Goal: Task Accomplishment & Management: Complete application form

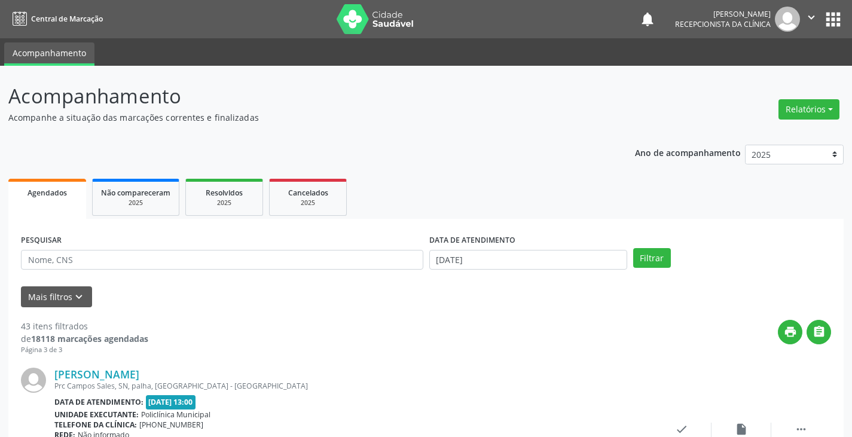
click at [291, 258] on input "text" at bounding box center [222, 260] width 402 height 20
click at [201, 263] on input "text" at bounding box center [222, 260] width 402 height 20
type input "gil"
click at [633, 248] on button "Filtrar" at bounding box center [652, 258] width 38 height 20
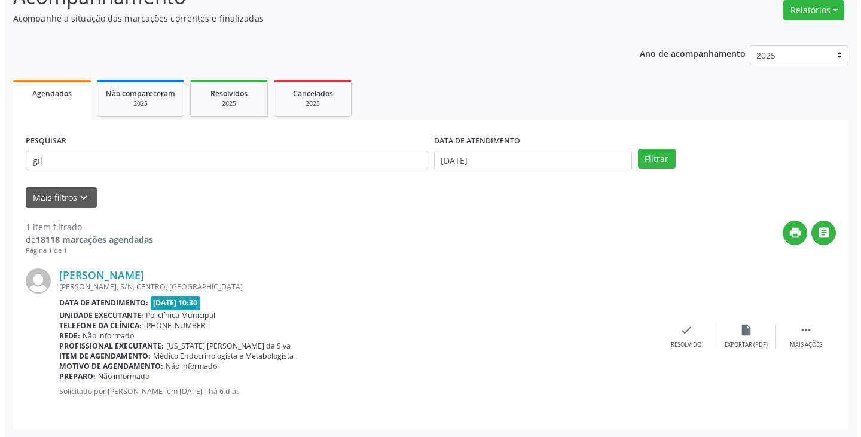
scroll to position [100, 0]
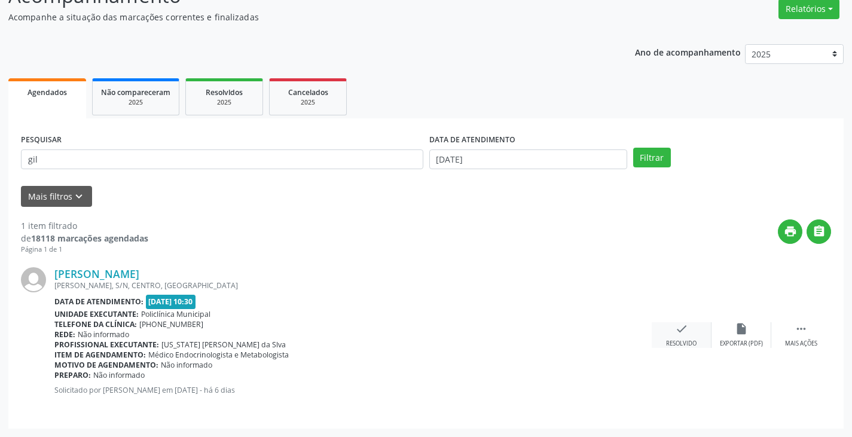
click at [672, 336] on div "check Resolvido" at bounding box center [682, 335] width 60 height 26
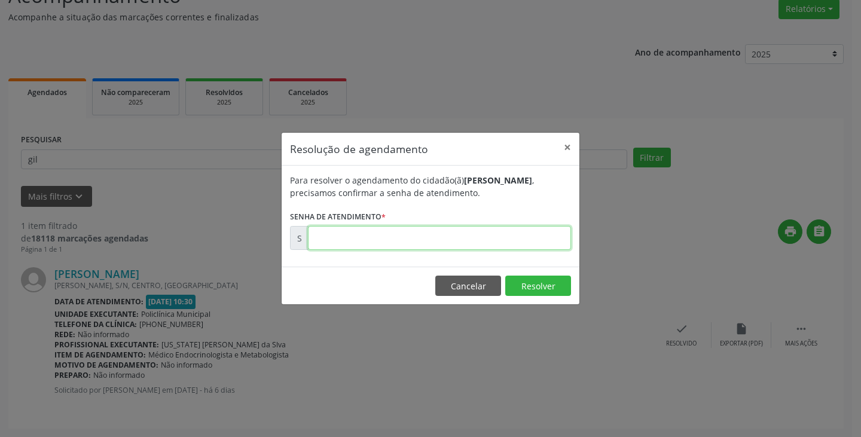
click at [509, 238] on input "text" at bounding box center [439, 238] width 263 height 24
type input "00181463"
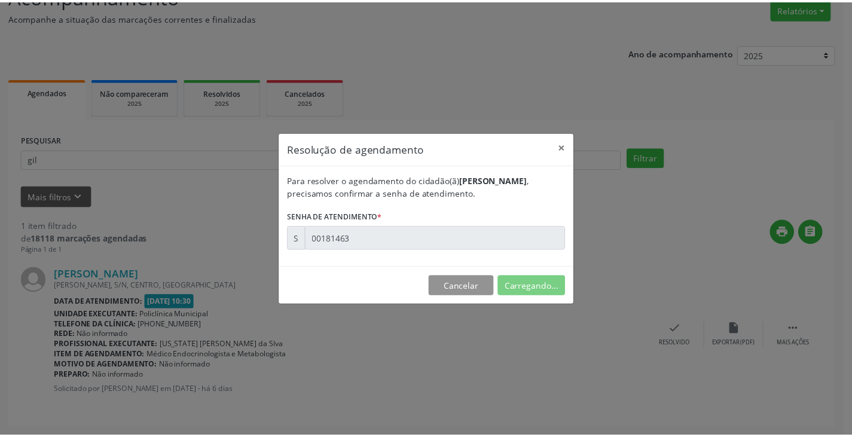
scroll to position [0, 0]
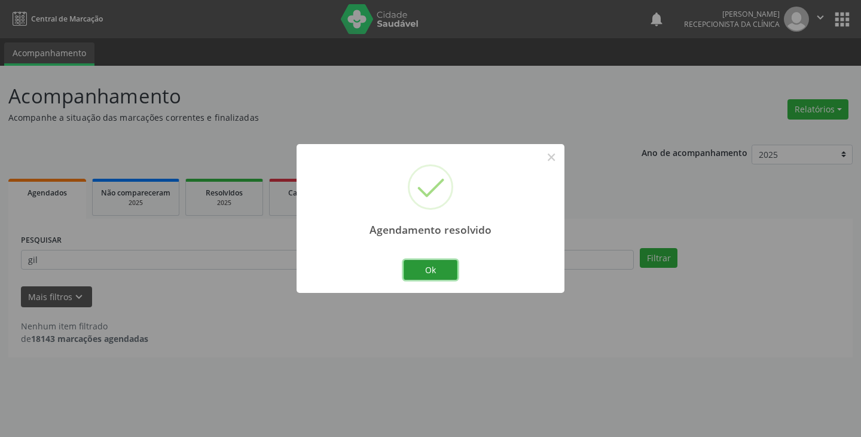
drag, startPoint x: 449, startPoint y: 267, endPoint x: 352, endPoint y: 250, distance: 98.3
click at [433, 268] on button "Ok" at bounding box center [430, 270] width 54 height 20
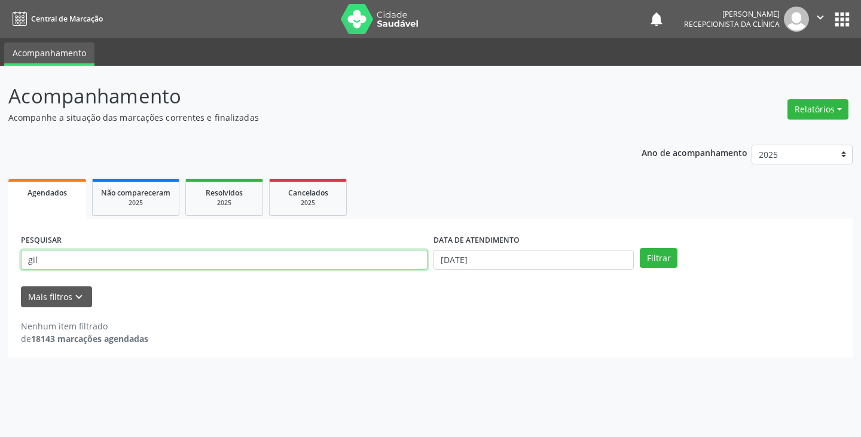
click at [353, 262] on input "gil" at bounding box center [224, 260] width 406 height 20
type input "g"
type input "sandra"
click at [640, 248] on button "Filtrar" at bounding box center [659, 258] width 38 height 20
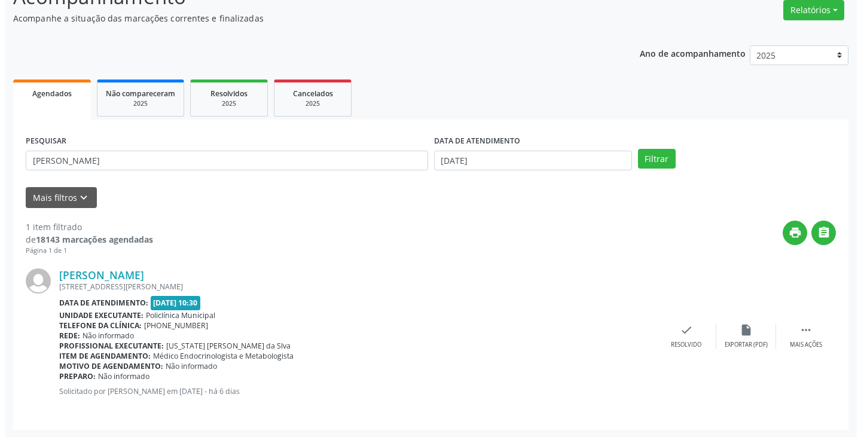
scroll to position [100, 0]
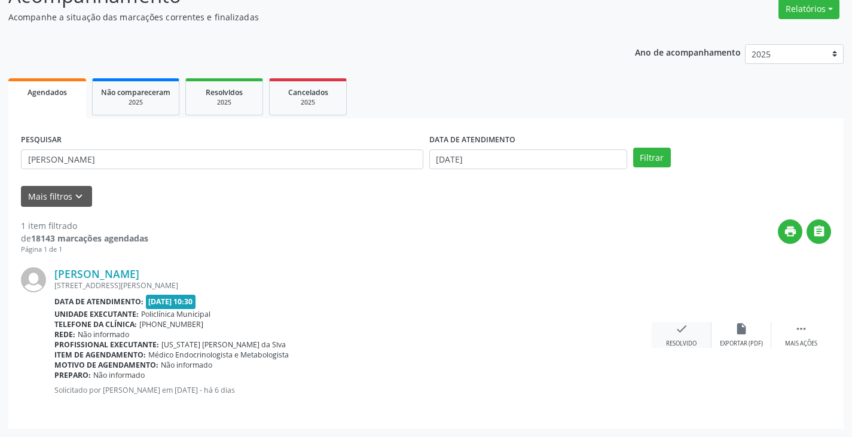
click at [674, 335] on div "check Resolvido" at bounding box center [682, 335] width 60 height 26
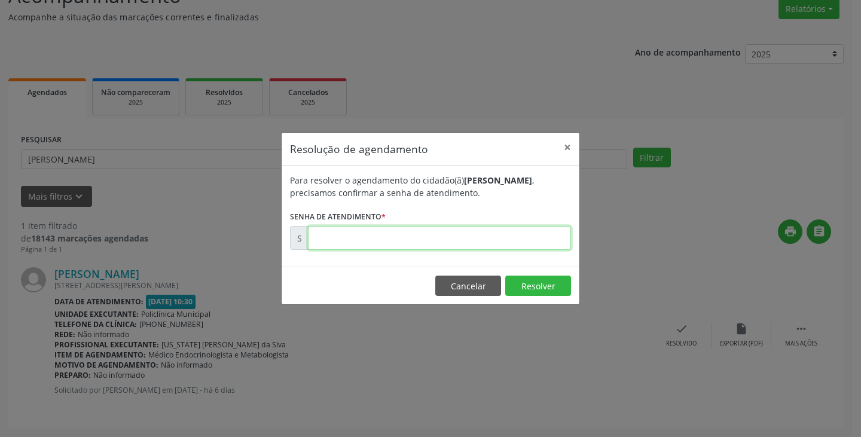
click at [527, 238] on input "text" at bounding box center [439, 238] width 263 height 24
type input "00181470"
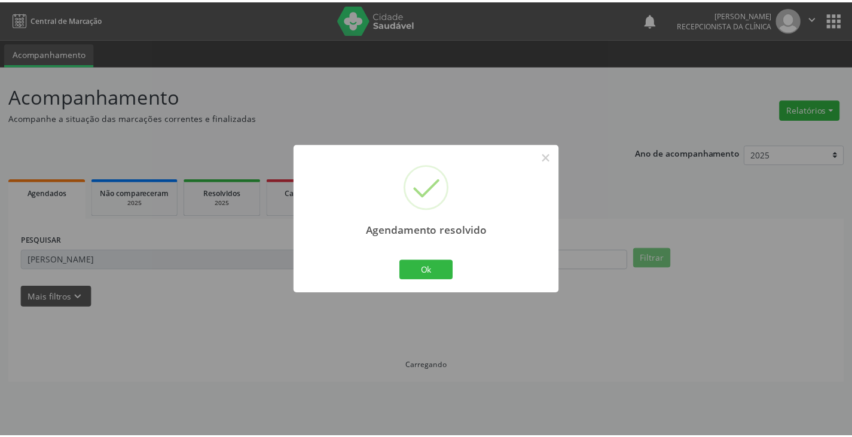
scroll to position [0, 0]
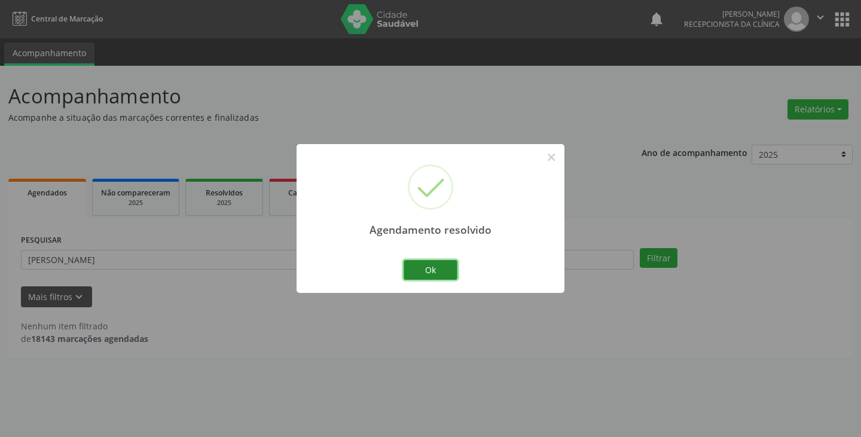
click at [407, 271] on button "Ok" at bounding box center [430, 270] width 54 height 20
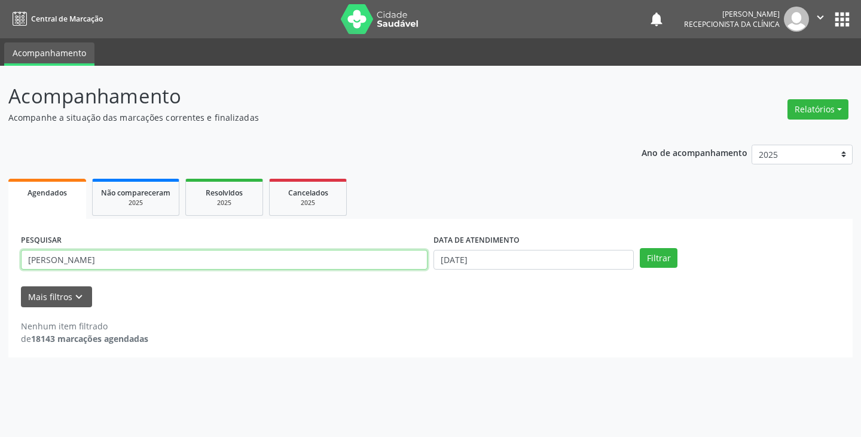
click at [378, 264] on input "sandra" at bounding box center [224, 260] width 406 height 20
type input "s"
type input "sid"
click at [640, 248] on button "Filtrar" at bounding box center [659, 258] width 38 height 20
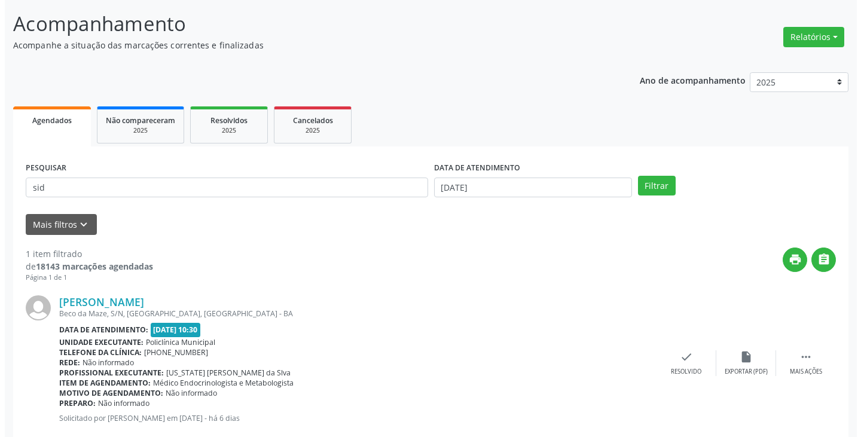
scroll to position [100, 0]
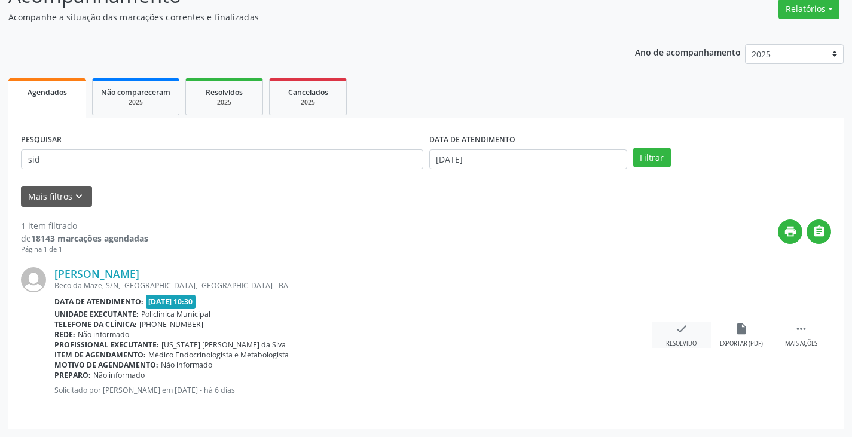
click at [679, 330] on icon "check" at bounding box center [681, 328] width 13 height 13
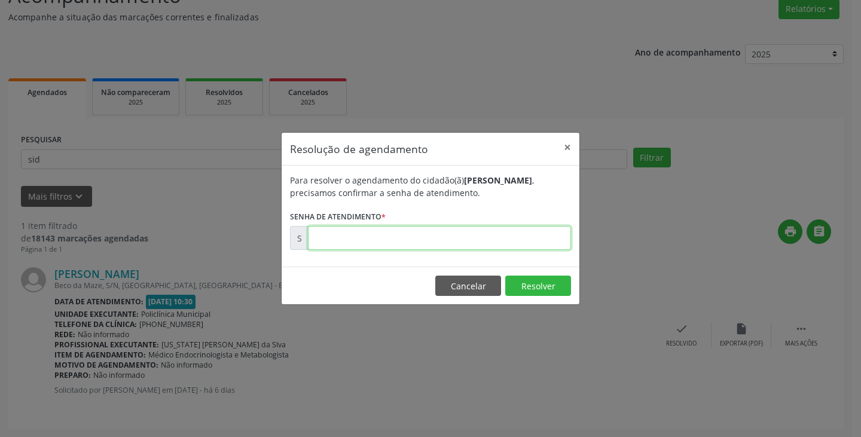
click at [510, 237] on input "text" at bounding box center [439, 238] width 263 height 24
type input "00181493"
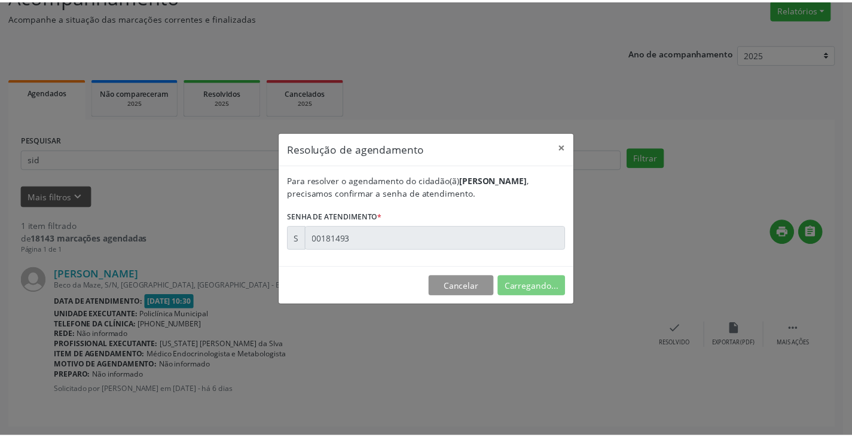
scroll to position [0, 0]
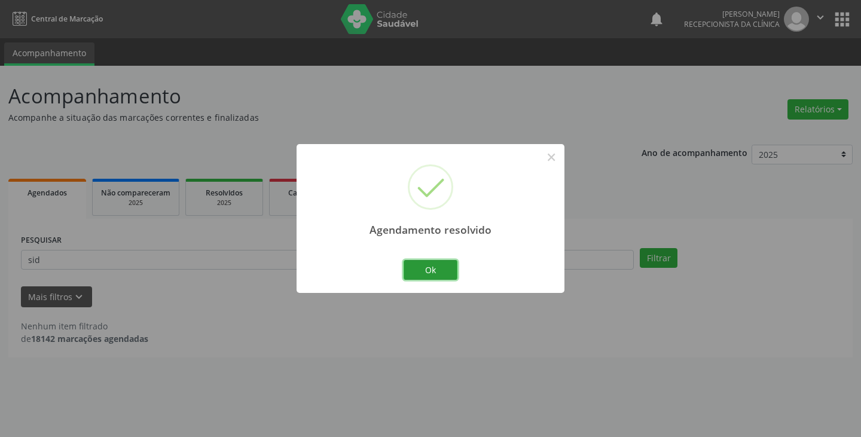
drag, startPoint x: 451, startPoint y: 269, endPoint x: 391, endPoint y: 265, distance: 60.5
click at [439, 270] on button "Ok" at bounding box center [430, 270] width 54 height 20
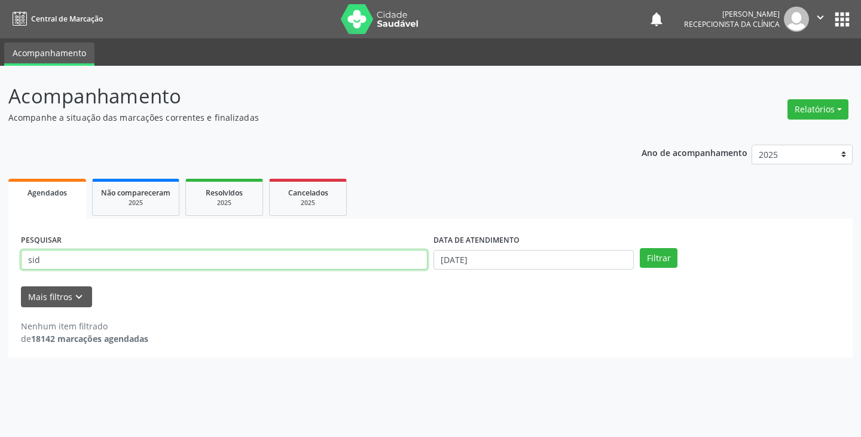
click at [382, 265] on input "sid" at bounding box center [224, 260] width 406 height 20
type input "s"
type input "eve"
click at [640, 248] on button "Filtrar" at bounding box center [659, 258] width 38 height 20
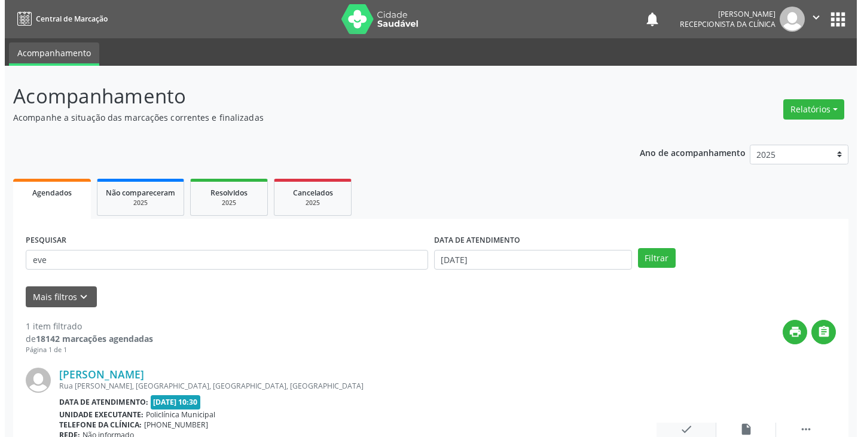
scroll to position [100, 0]
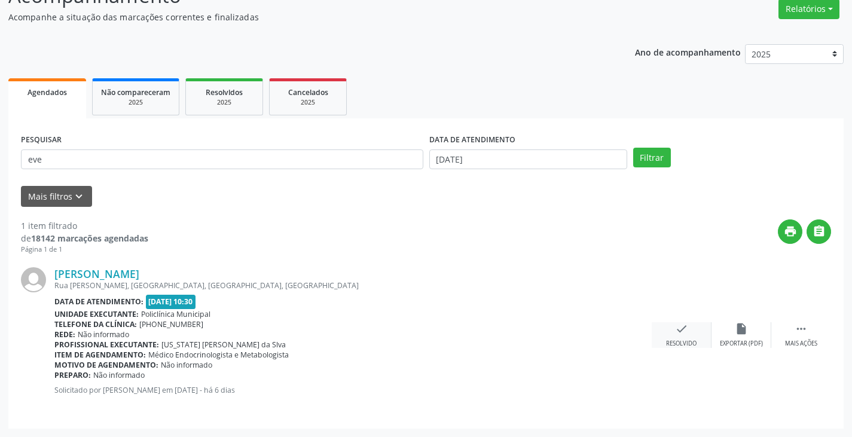
drag, startPoint x: 685, startPoint y: 333, endPoint x: 677, endPoint y: 329, distance: 8.6
click at [677, 329] on icon "check" at bounding box center [681, 328] width 13 height 13
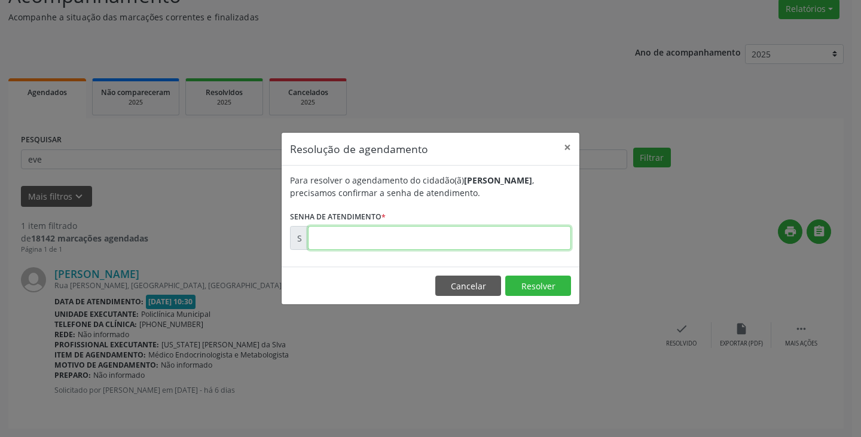
click at [500, 237] on input "text" at bounding box center [439, 238] width 263 height 24
type input "00181511"
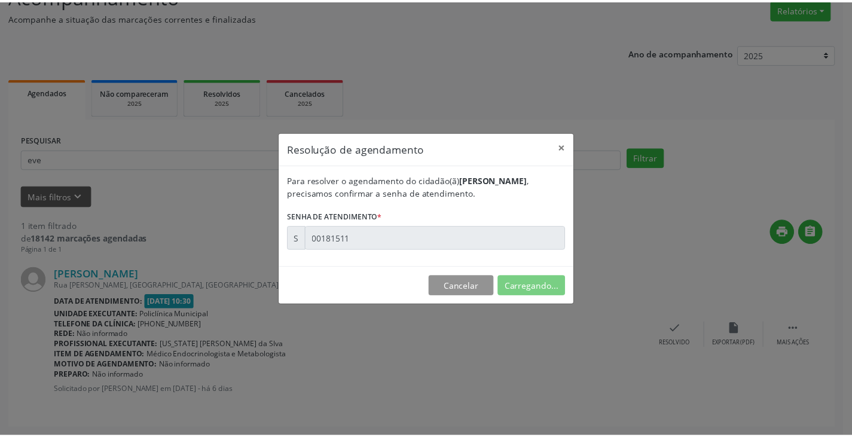
scroll to position [0, 0]
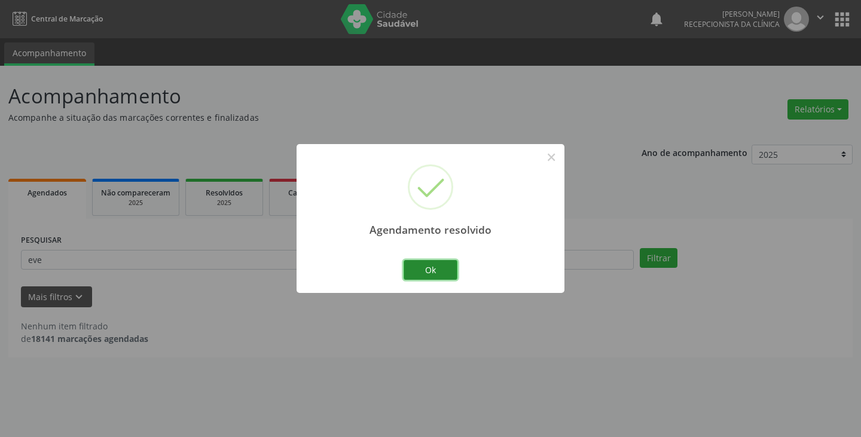
click at [423, 268] on button "Ok" at bounding box center [430, 270] width 54 height 20
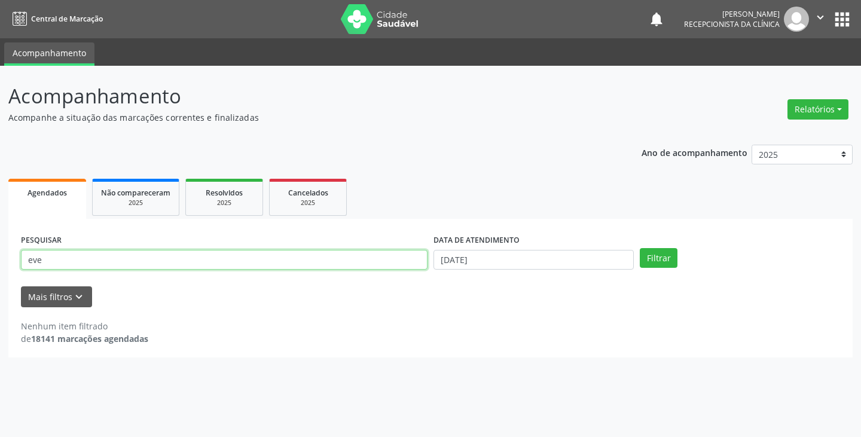
click at [381, 261] on input "eve" at bounding box center [224, 260] width 406 height 20
type input "e"
type input "robs"
click at [640, 248] on button "Filtrar" at bounding box center [659, 258] width 38 height 20
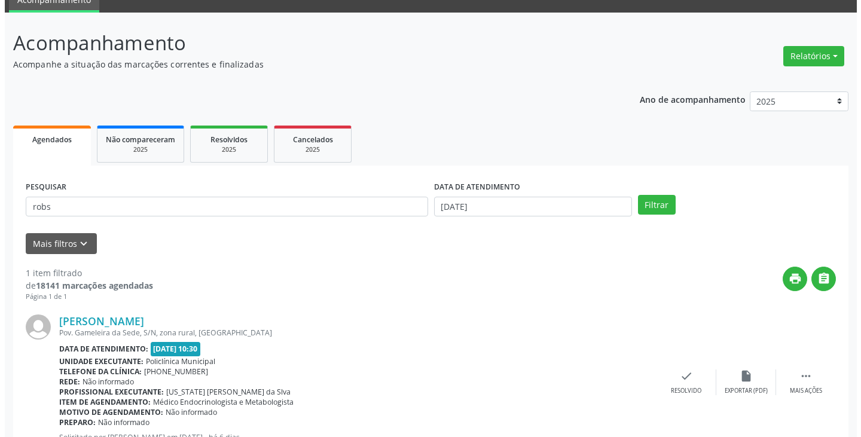
scroll to position [100, 0]
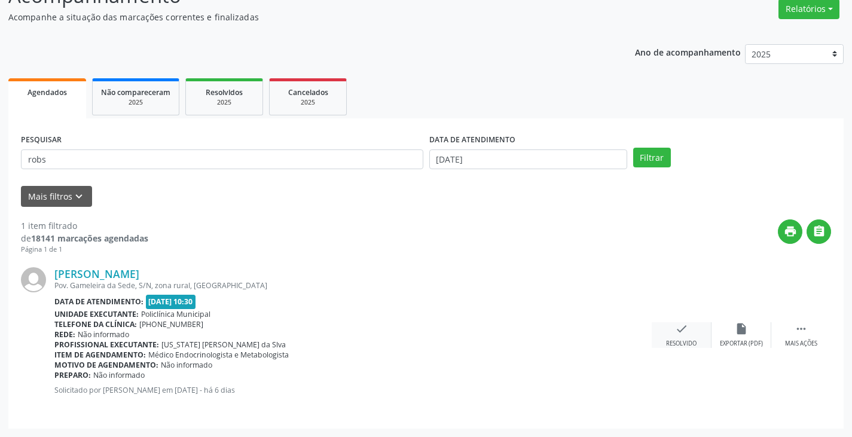
click at [670, 329] on div "check Resolvido" at bounding box center [682, 335] width 60 height 26
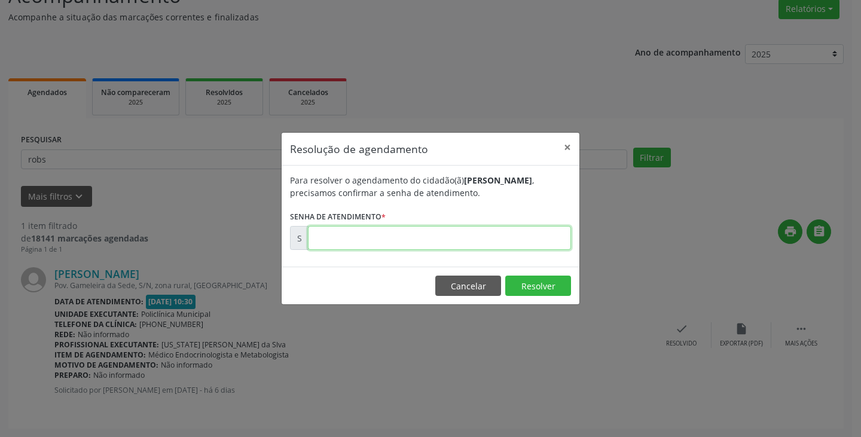
click at [516, 237] on input "text" at bounding box center [439, 238] width 263 height 24
type input "00181494"
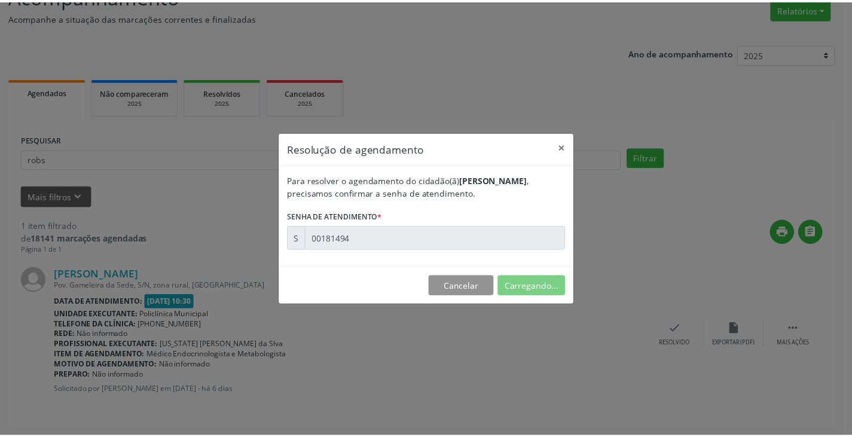
scroll to position [0, 0]
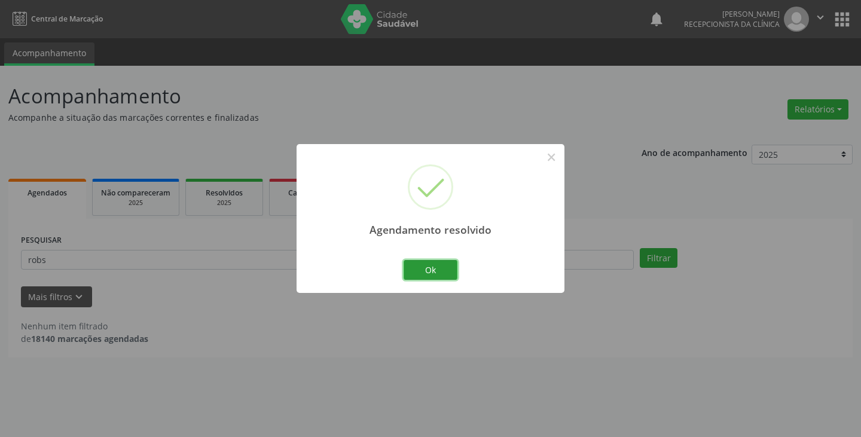
drag, startPoint x: 446, startPoint y: 272, endPoint x: 397, endPoint y: 263, distance: 49.8
click at [439, 271] on button "Ok" at bounding box center [430, 270] width 54 height 20
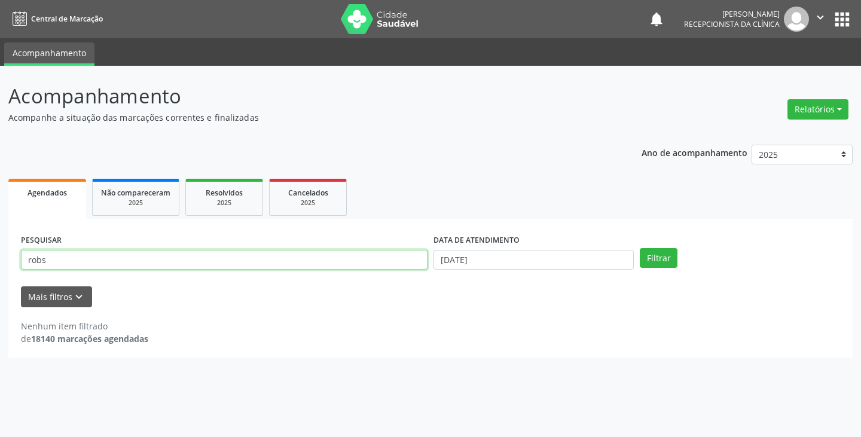
click at [396, 264] on input "robs" at bounding box center [224, 260] width 406 height 20
type input "r"
type input "silva"
click at [640, 248] on button "Filtrar" at bounding box center [659, 258] width 38 height 20
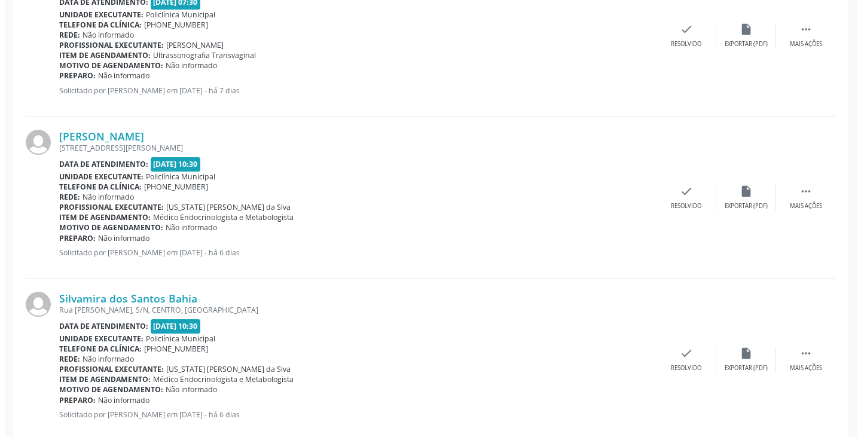
scroll to position [418, 0]
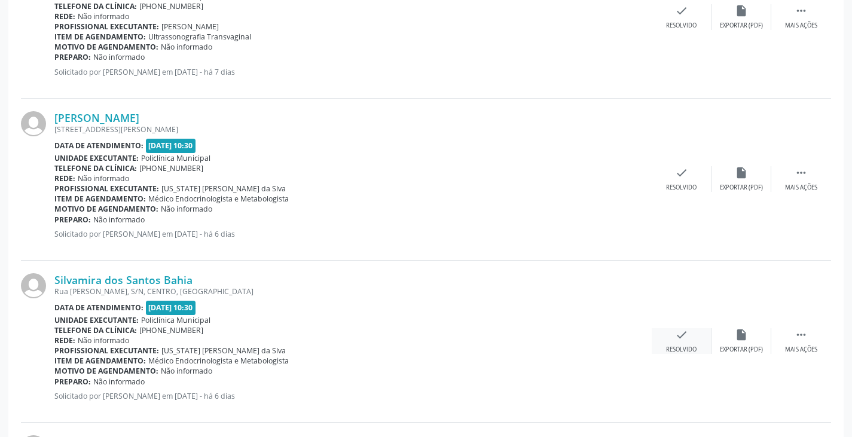
click at [687, 337] on icon "check" at bounding box center [681, 334] width 13 height 13
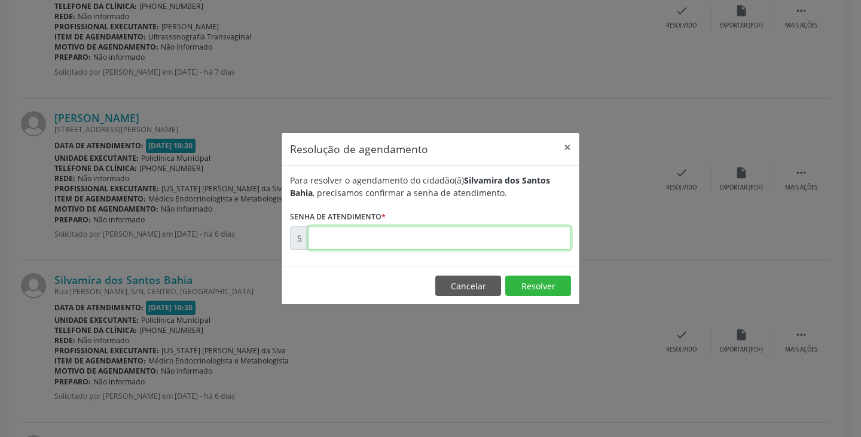
click at [475, 233] on input "text" at bounding box center [439, 238] width 263 height 24
type input "00181498"
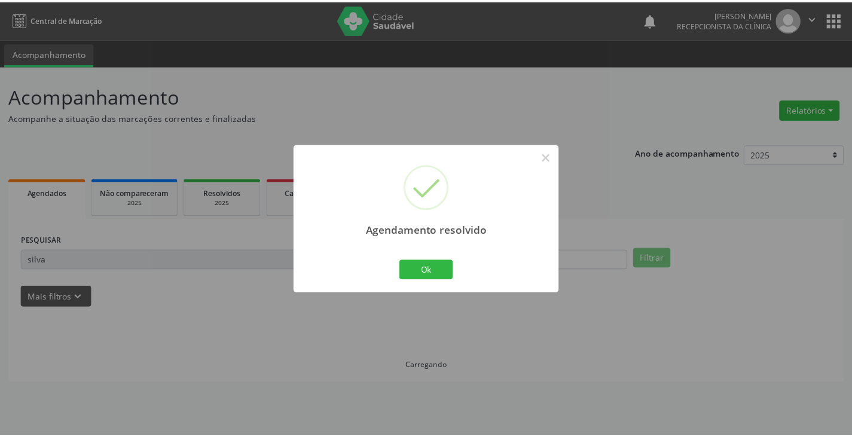
scroll to position [0, 0]
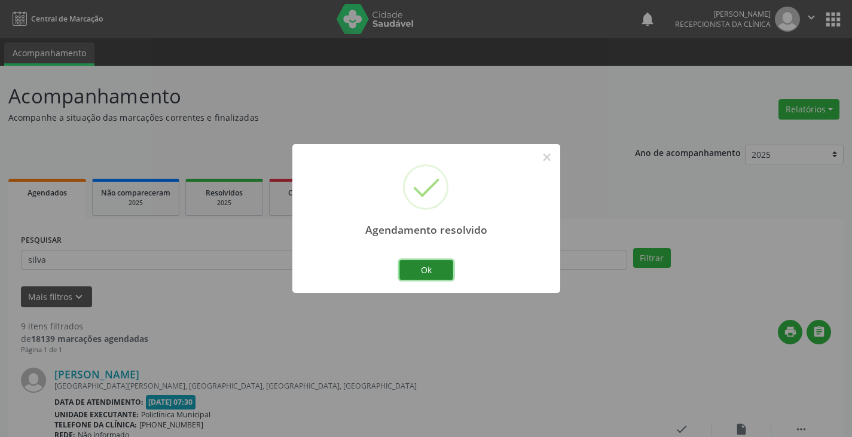
click at [416, 270] on button "Ok" at bounding box center [426, 270] width 54 height 20
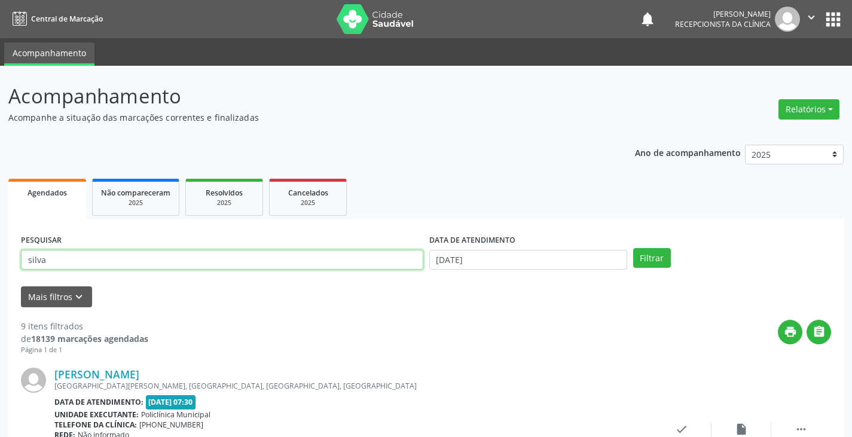
click at [393, 265] on input "silva" at bounding box center [222, 260] width 402 height 20
type input "s"
type input "joan"
click at [633, 248] on button "Filtrar" at bounding box center [652, 258] width 38 height 20
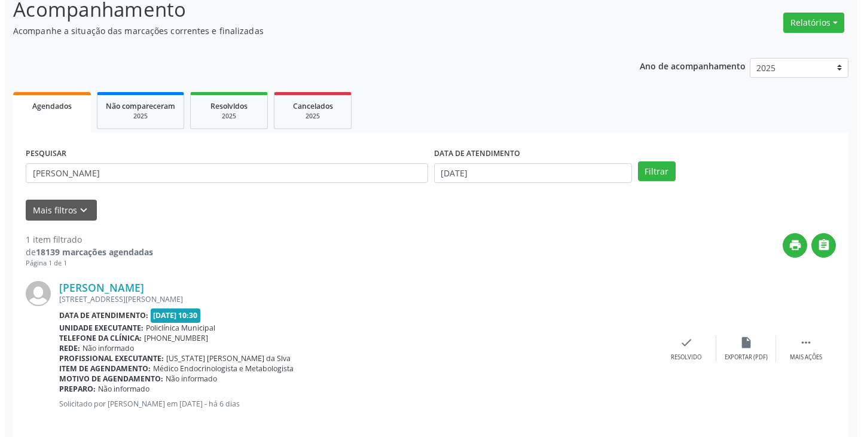
scroll to position [100, 0]
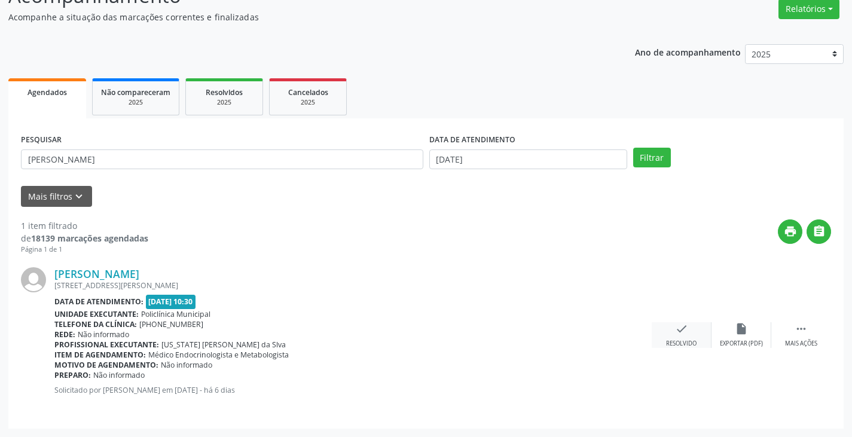
click at [684, 332] on icon "check" at bounding box center [681, 328] width 13 height 13
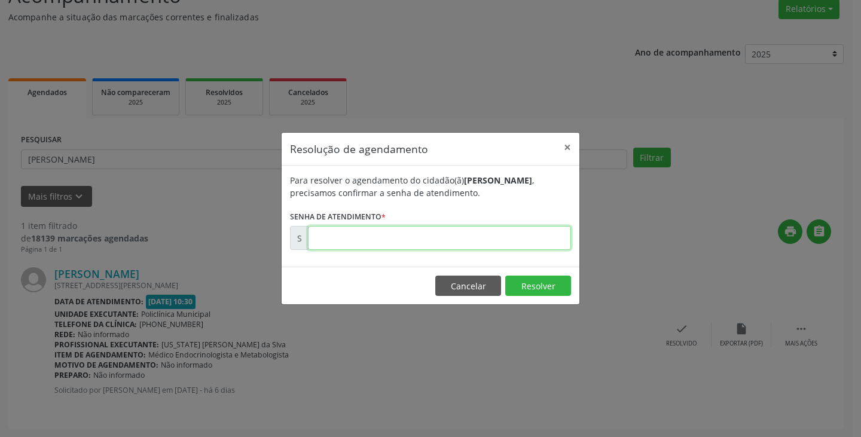
click at [528, 243] on input "text" at bounding box center [439, 238] width 263 height 24
type input "00181480"
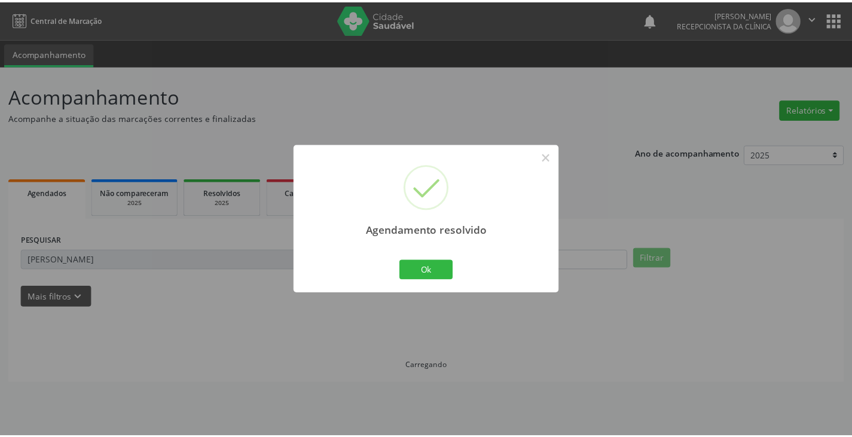
scroll to position [0, 0]
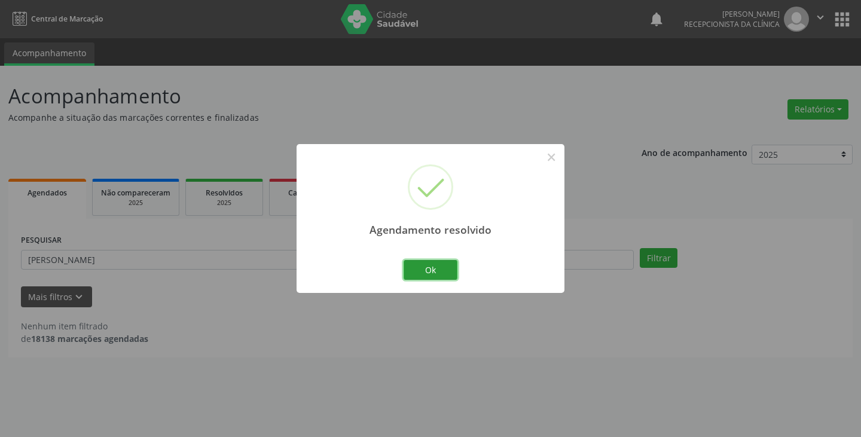
drag, startPoint x: 428, startPoint y: 265, endPoint x: 406, endPoint y: 262, distance: 21.7
click at [422, 263] on button "Ok" at bounding box center [430, 270] width 54 height 20
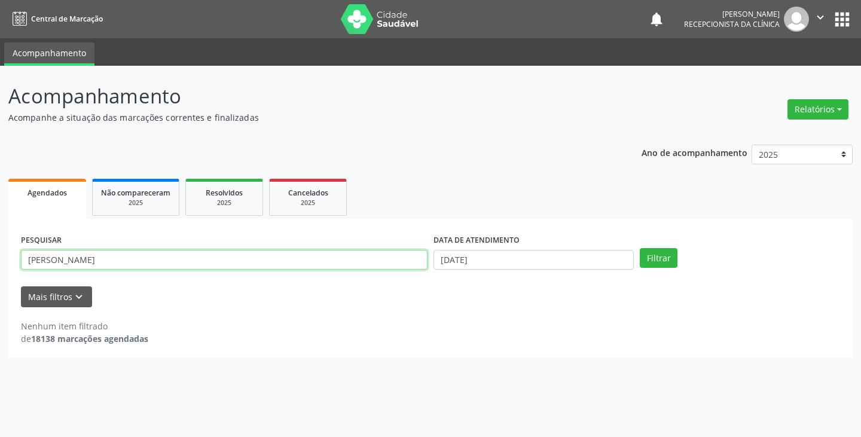
click at [400, 260] on input "joan" at bounding box center [224, 260] width 406 height 20
type input "j"
type input "neu"
click at [640, 248] on button "Filtrar" at bounding box center [659, 258] width 38 height 20
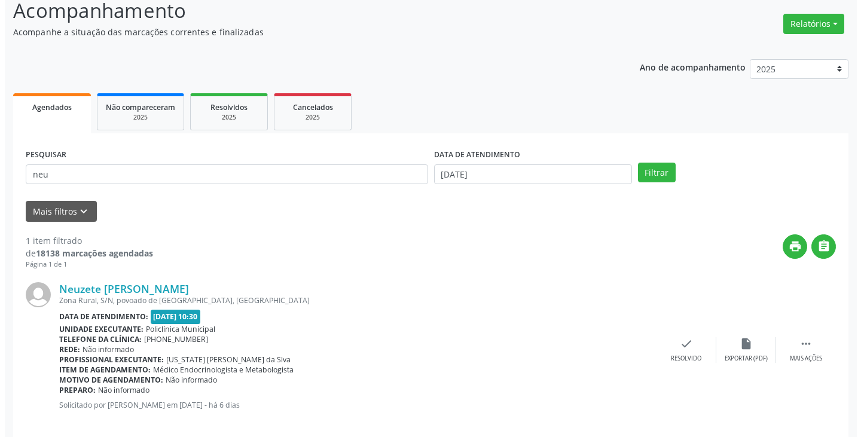
scroll to position [100, 0]
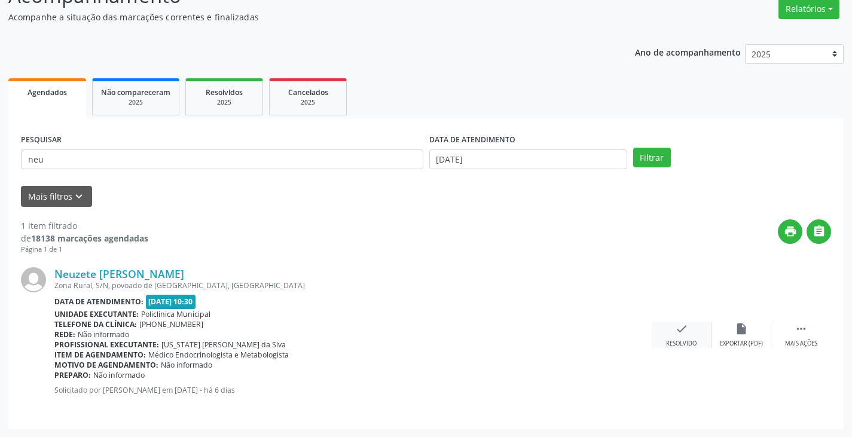
click at [682, 332] on icon "check" at bounding box center [681, 328] width 13 height 13
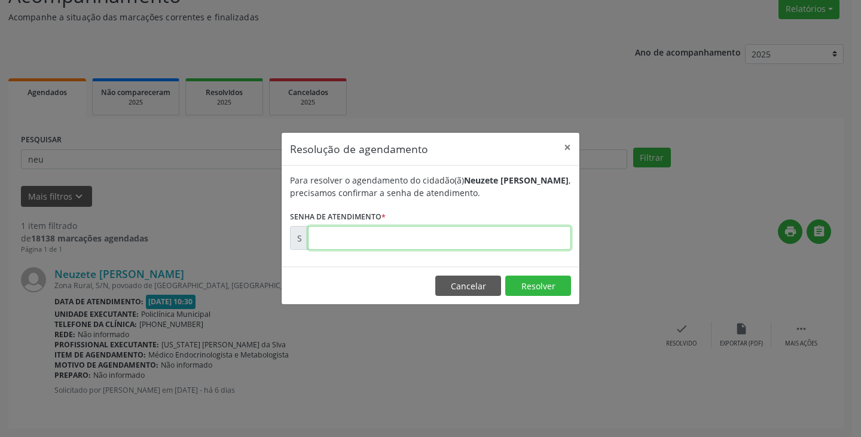
click at [548, 237] on input "text" at bounding box center [439, 238] width 263 height 24
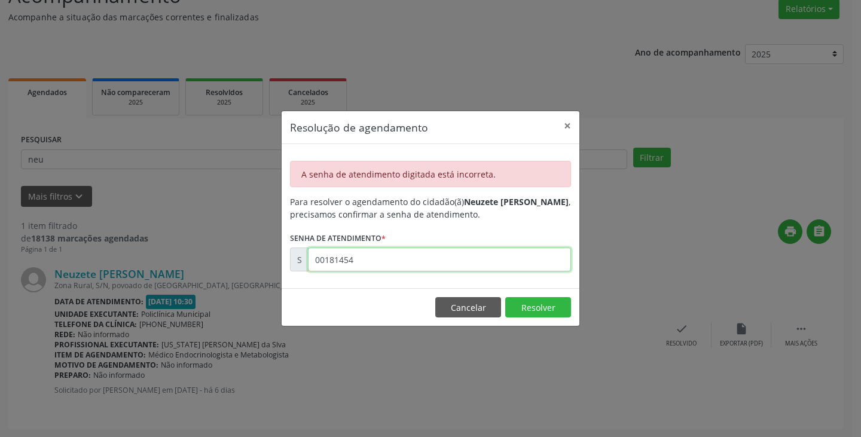
click at [372, 265] on input "00181454" at bounding box center [439, 259] width 263 height 24
type input "00181464"
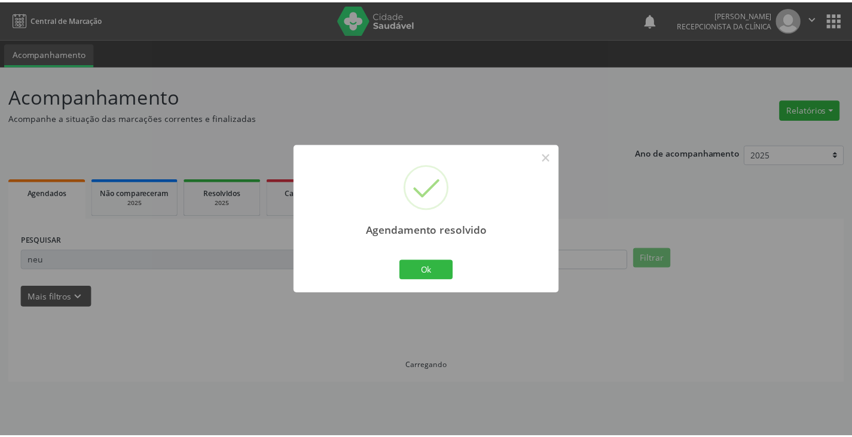
scroll to position [0, 0]
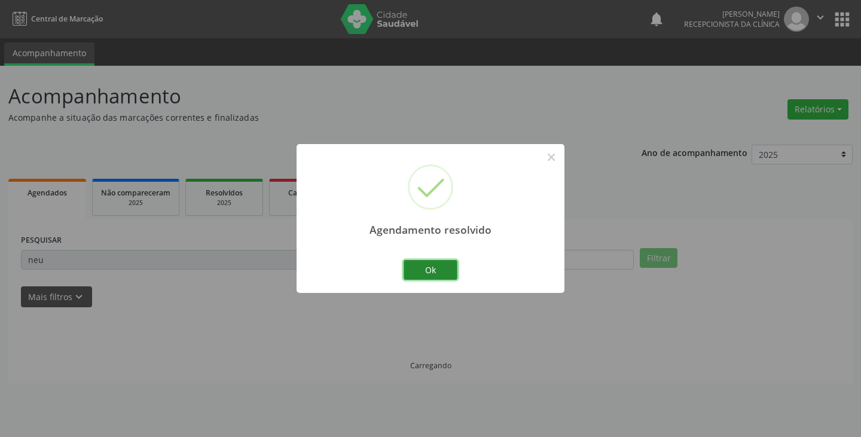
drag, startPoint x: 415, startPoint y: 266, endPoint x: 405, endPoint y: 262, distance: 10.8
click at [409, 264] on button "Ok" at bounding box center [430, 270] width 54 height 20
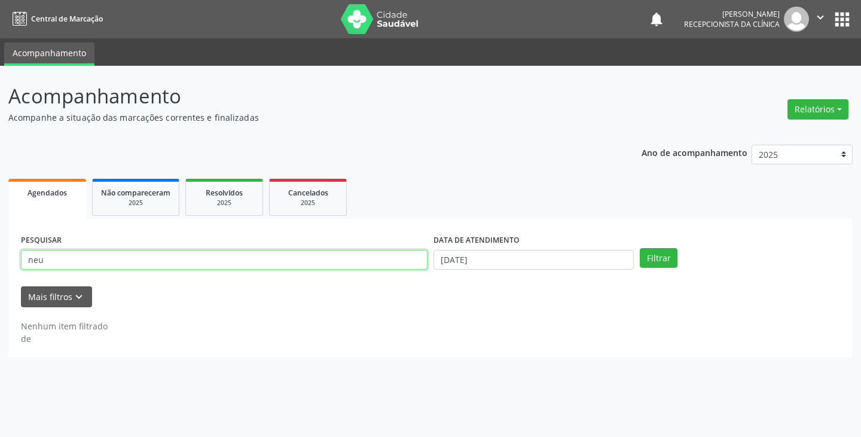
click at [388, 259] on input "neu" at bounding box center [224, 260] width 406 height 20
type input "n"
type input "e"
type input "giom"
click at [640, 248] on button "Filtrar" at bounding box center [659, 258] width 38 height 20
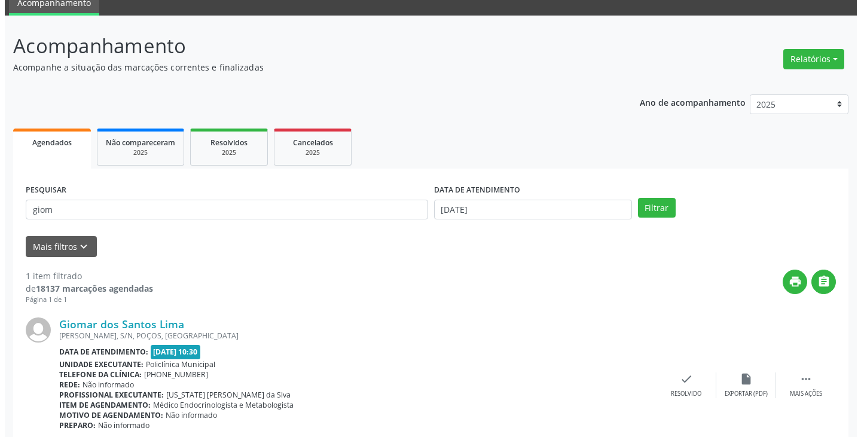
scroll to position [100, 0]
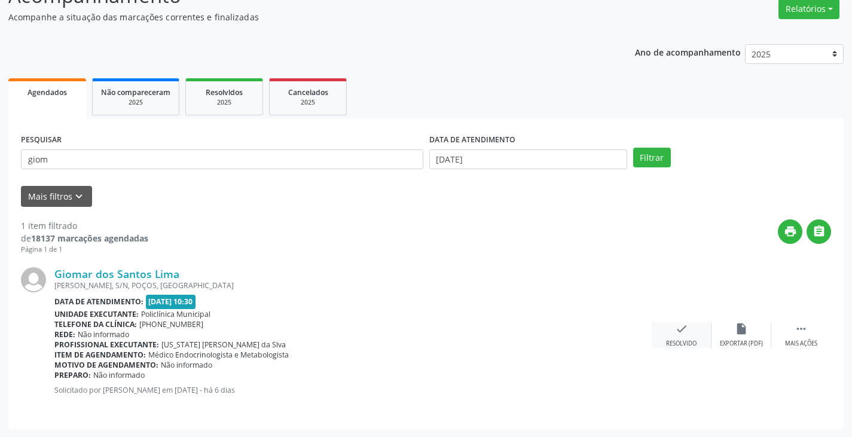
click at [678, 340] on div "Resolvido" at bounding box center [681, 344] width 30 height 8
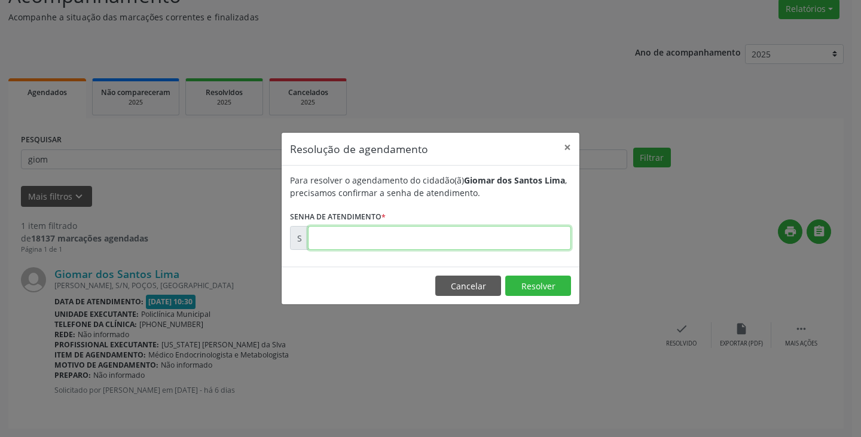
click at [521, 243] on input "text" at bounding box center [439, 238] width 263 height 24
type input "00181757"
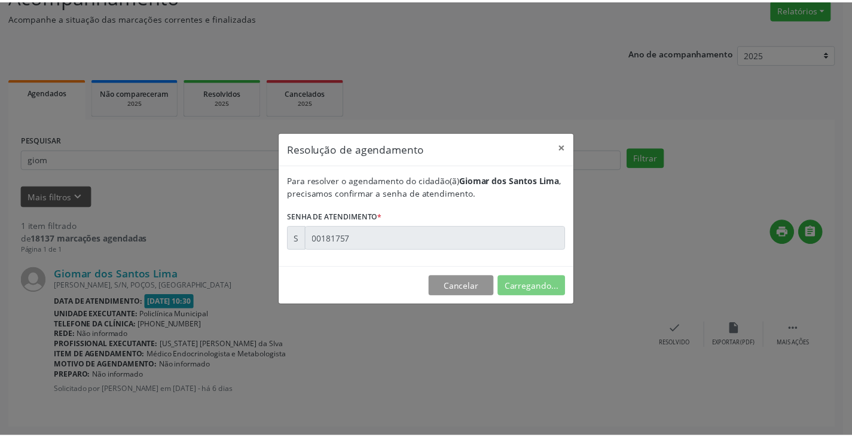
scroll to position [0, 0]
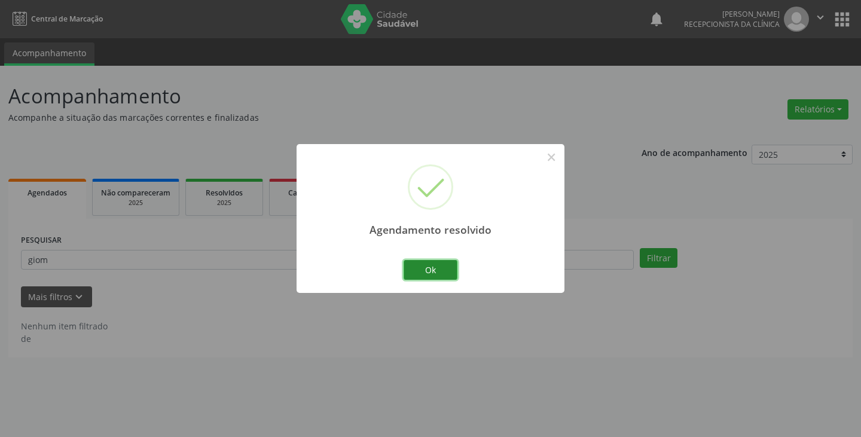
click at [431, 270] on button "Ok" at bounding box center [430, 270] width 54 height 20
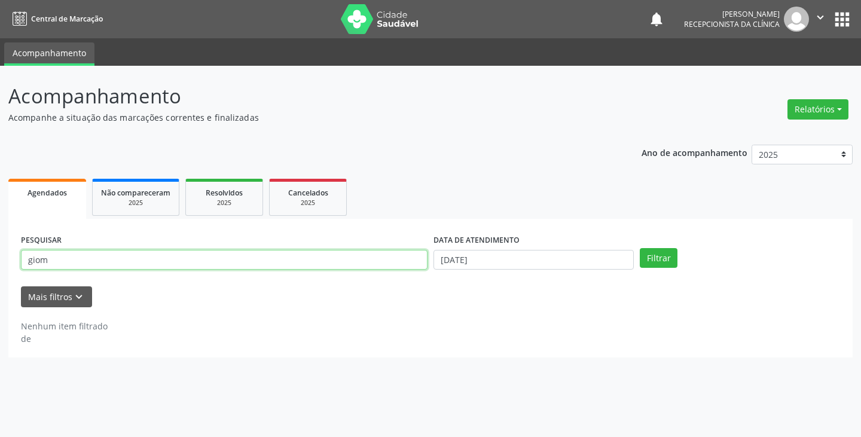
click at [386, 261] on input "giom" at bounding box center [224, 260] width 406 height 20
type input "g"
type input "jose da s"
click at [640, 248] on button "Filtrar" at bounding box center [659, 258] width 38 height 20
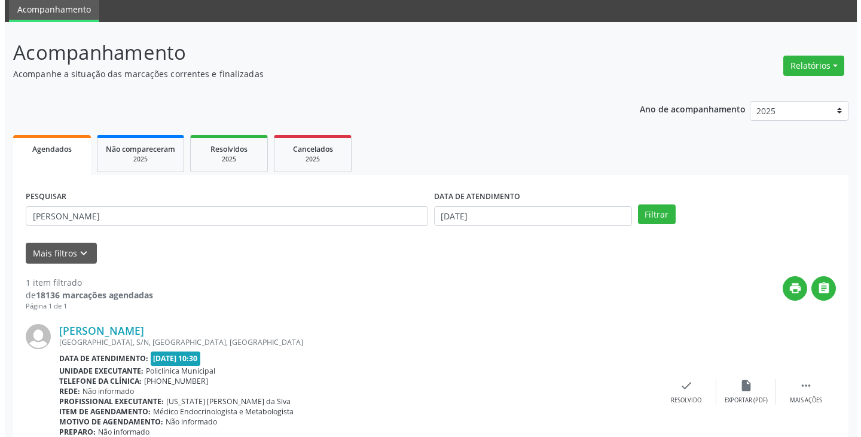
scroll to position [100, 0]
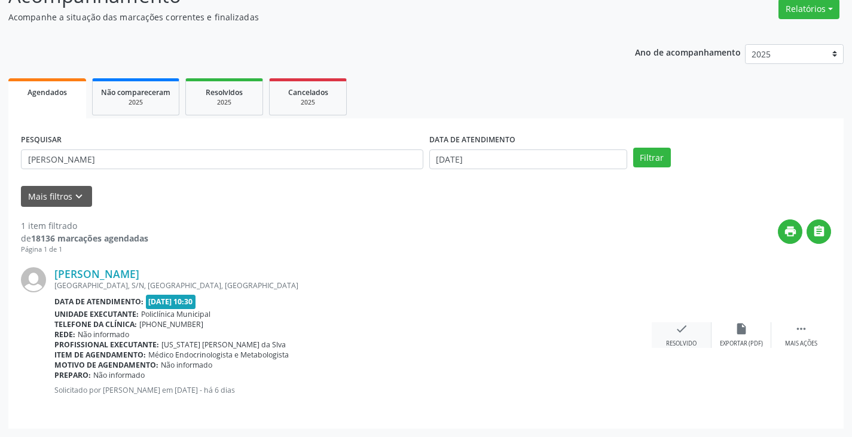
click at [675, 335] on icon "check" at bounding box center [681, 328] width 13 height 13
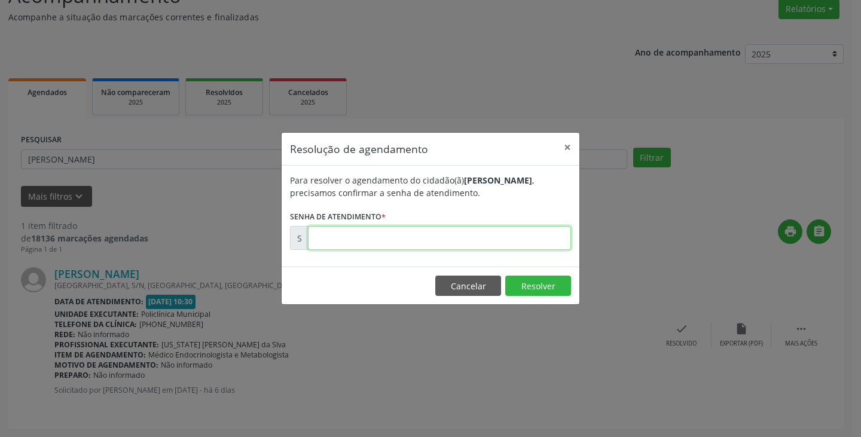
click at [520, 243] on input "text" at bounding box center [439, 238] width 263 height 24
type input "00181629"
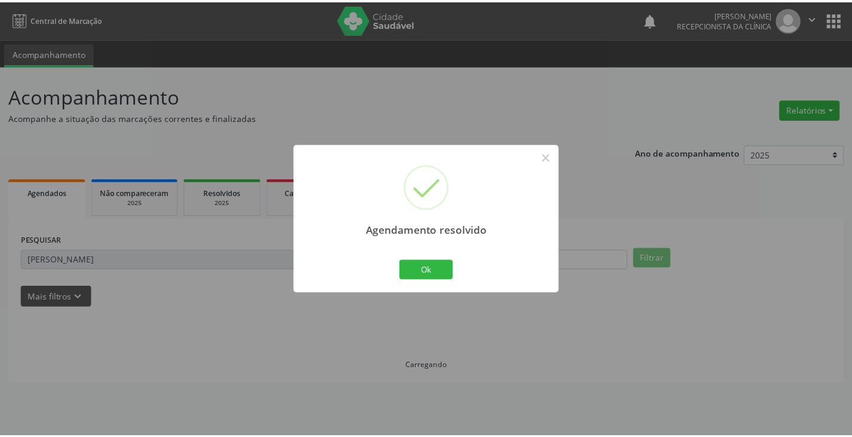
scroll to position [0, 0]
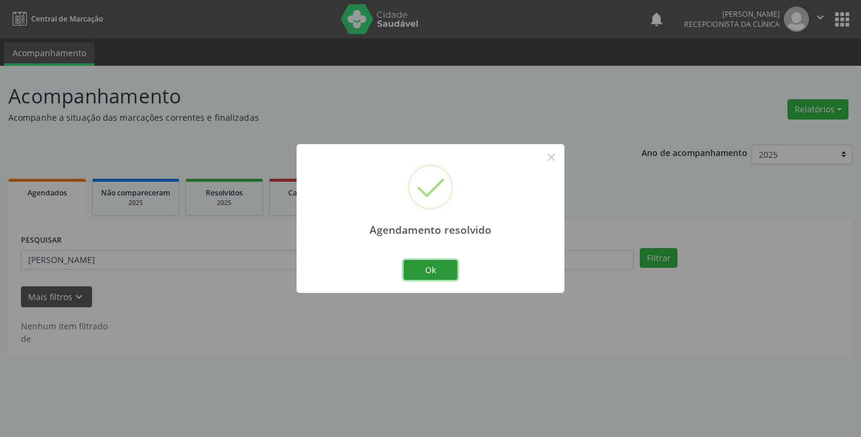
drag, startPoint x: 423, startPoint y: 271, endPoint x: 366, endPoint y: 270, distance: 56.8
click at [413, 271] on button "Ok" at bounding box center [430, 270] width 54 height 20
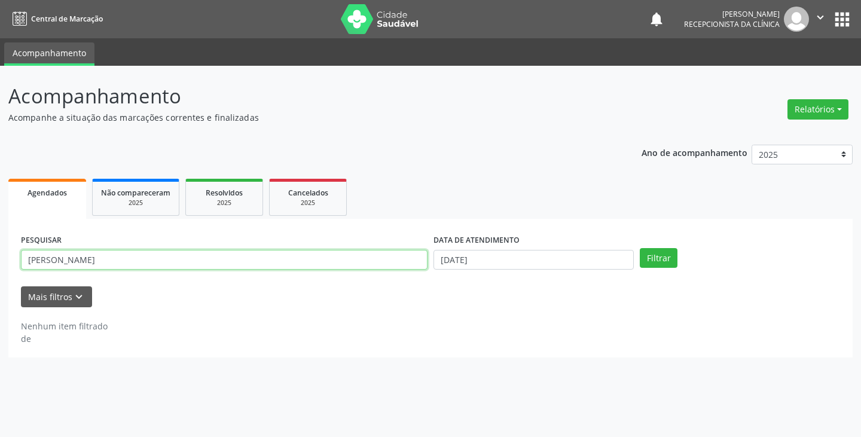
click at [361, 268] on input "jose da s" at bounding box center [224, 260] width 406 height 20
type input "j"
type input "lucima"
click at [640, 248] on button "Filtrar" at bounding box center [659, 258] width 38 height 20
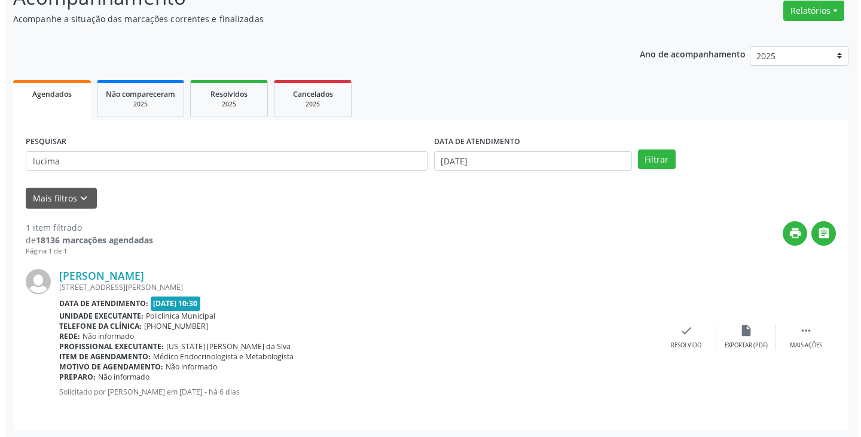
scroll to position [100, 0]
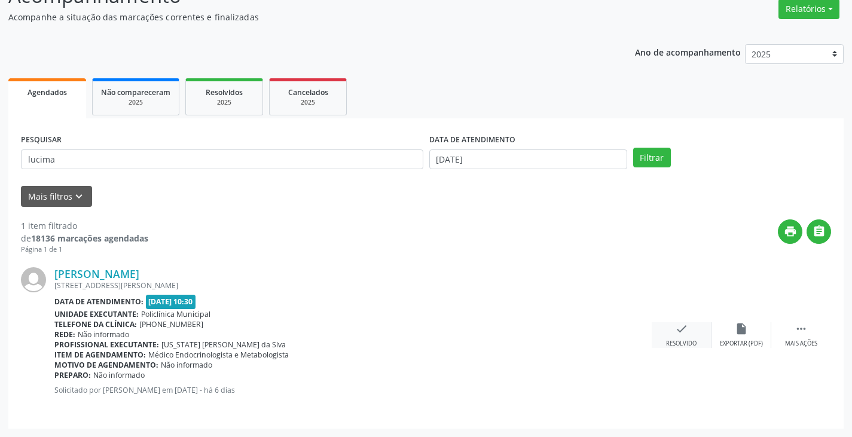
click at [673, 330] on div "check Resolvido" at bounding box center [682, 335] width 60 height 26
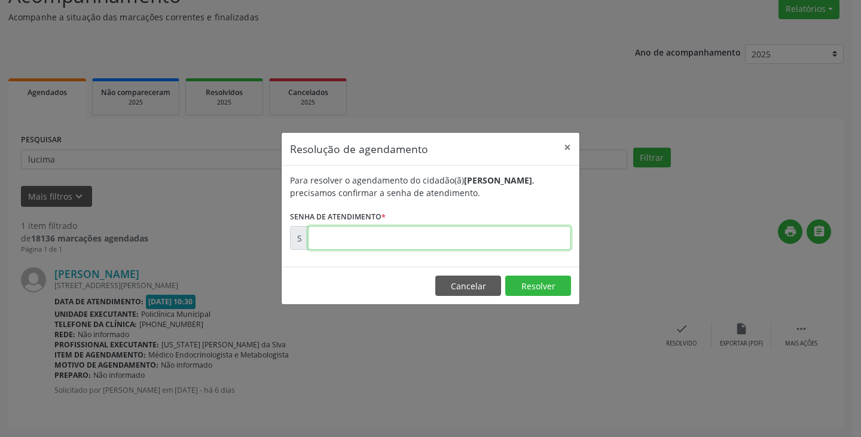
click at [512, 238] on input "text" at bounding box center [439, 238] width 263 height 24
type input "00181508"
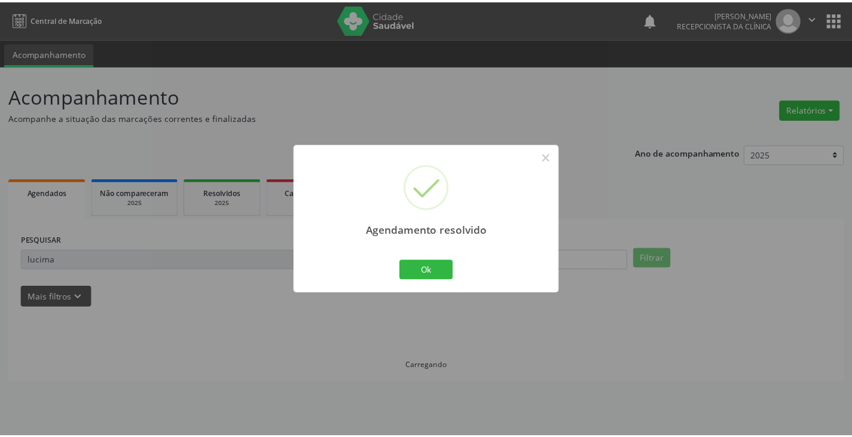
scroll to position [0, 0]
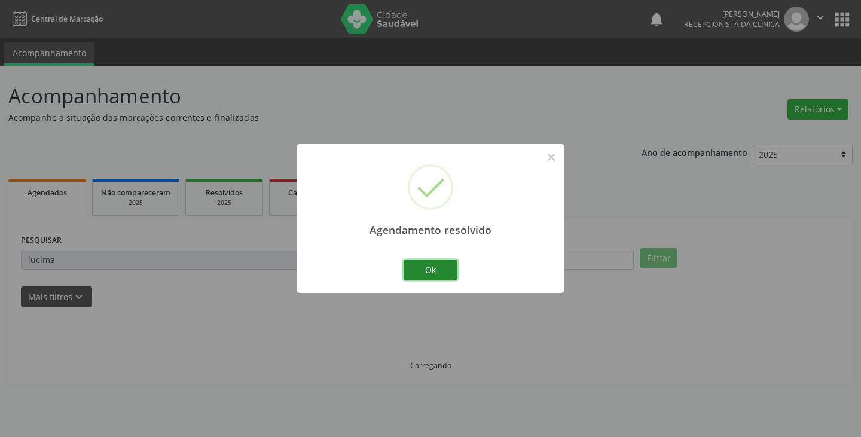
drag, startPoint x: 431, startPoint y: 270, endPoint x: 417, endPoint y: 270, distance: 13.8
click at [417, 270] on button "Ok" at bounding box center [430, 270] width 54 height 20
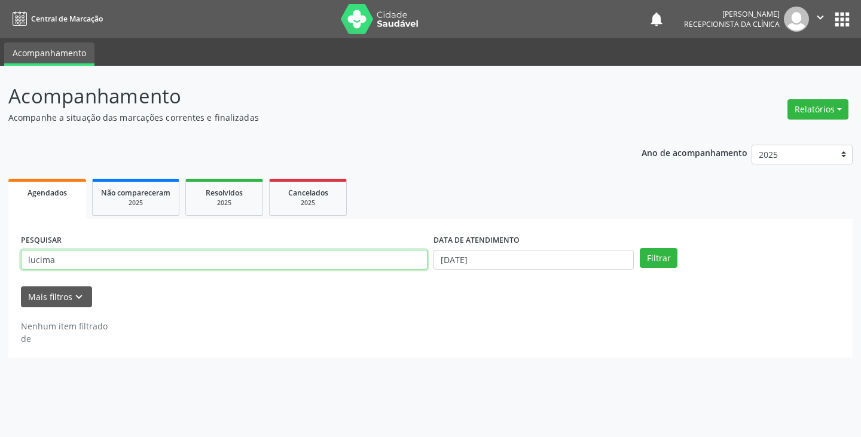
click at [375, 261] on input "lucima" at bounding box center [224, 260] width 406 height 20
type input "l"
type input "cecil"
click at [640, 248] on button "Filtrar" at bounding box center [659, 258] width 38 height 20
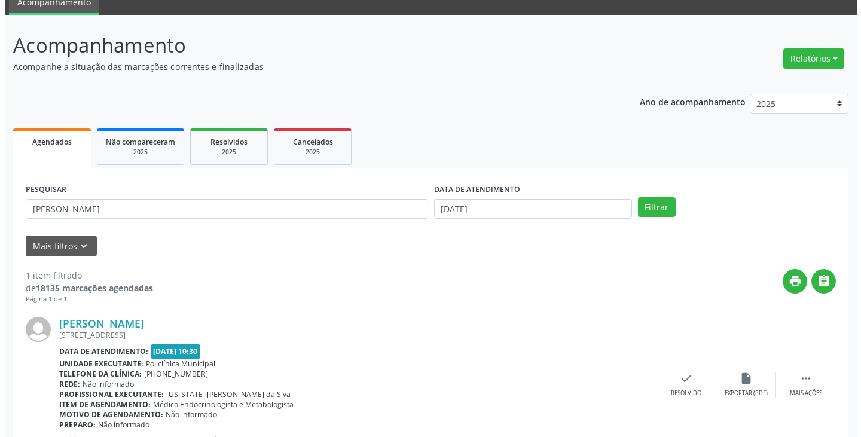
scroll to position [100, 0]
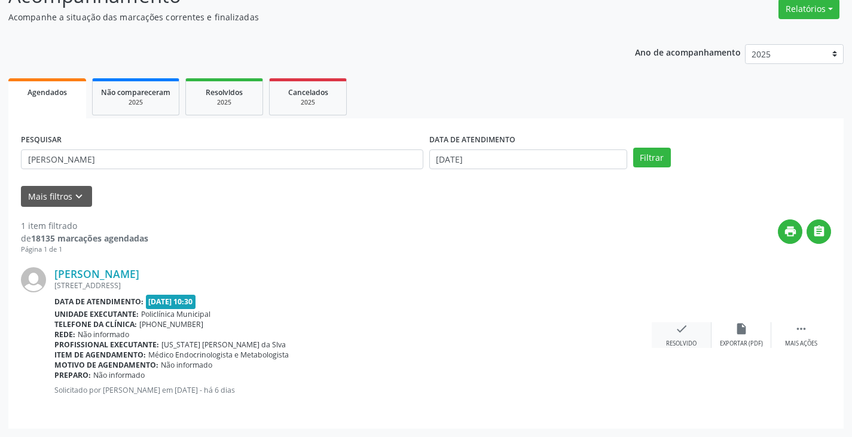
click at [679, 332] on icon "check" at bounding box center [681, 328] width 13 height 13
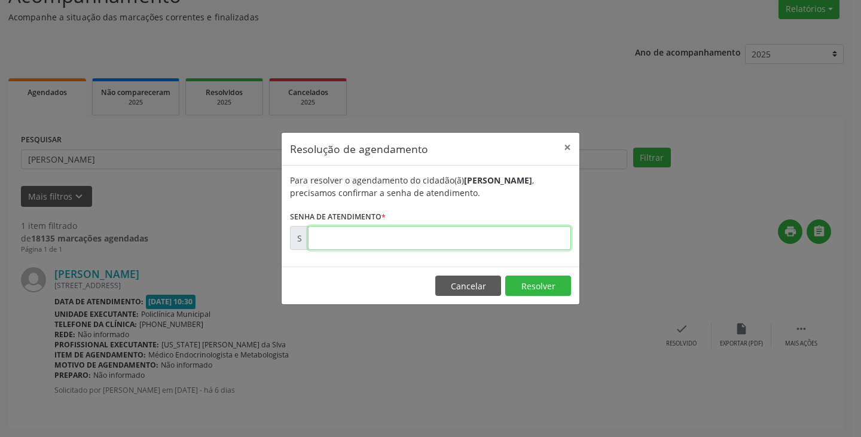
click at [546, 243] on input "text" at bounding box center [439, 238] width 263 height 24
type input "00181495"
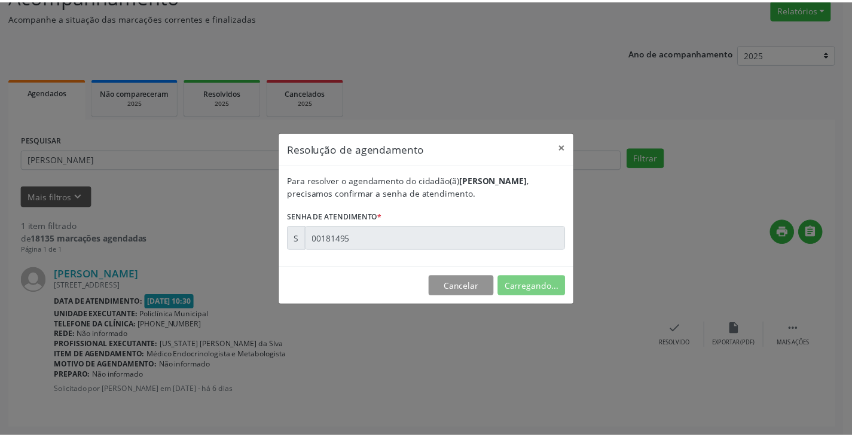
scroll to position [0, 0]
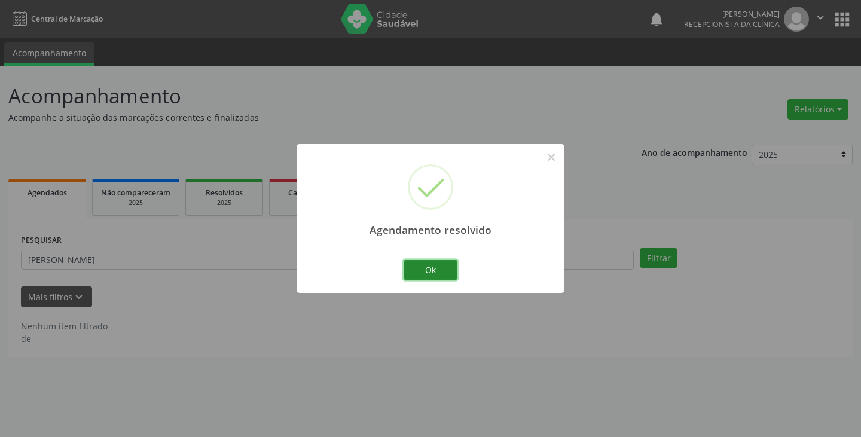
click at [443, 269] on button "Ok" at bounding box center [430, 270] width 54 height 20
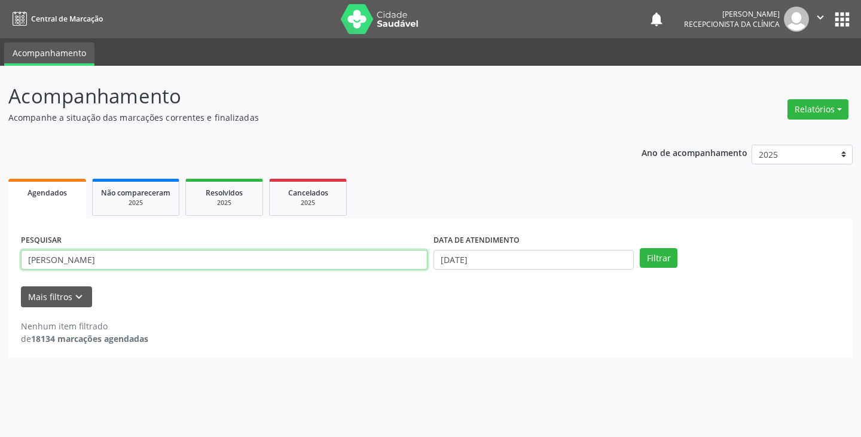
click at [384, 256] on input "cecil" at bounding box center [224, 260] width 406 height 20
type input "c"
click at [386, 261] on input "text" at bounding box center [224, 260] width 406 height 20
type input "eliz"
click at [640, 248] on button "Filtrar" at bounding box center [659, 258] width 38 height 20
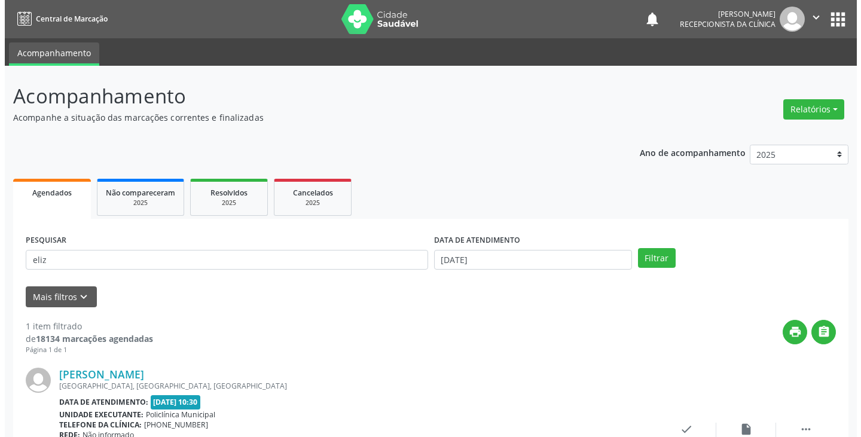
scroll to position [60, 0]
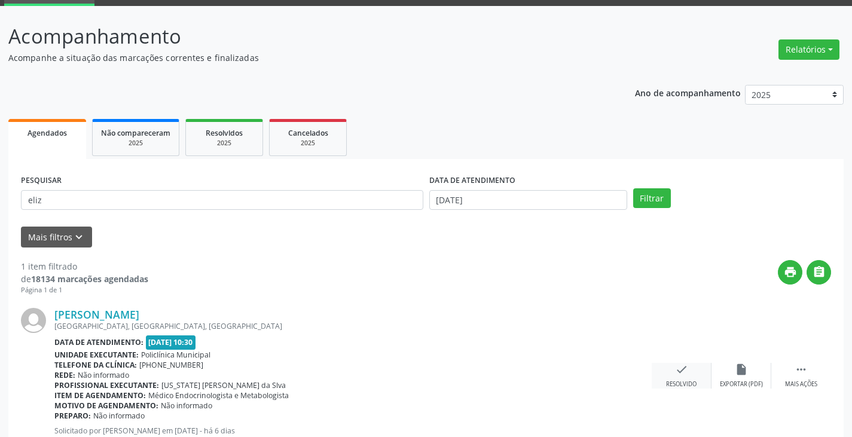
click at [680, 369] on icon "check" at bounding box center [681, 369] width 13 height 13
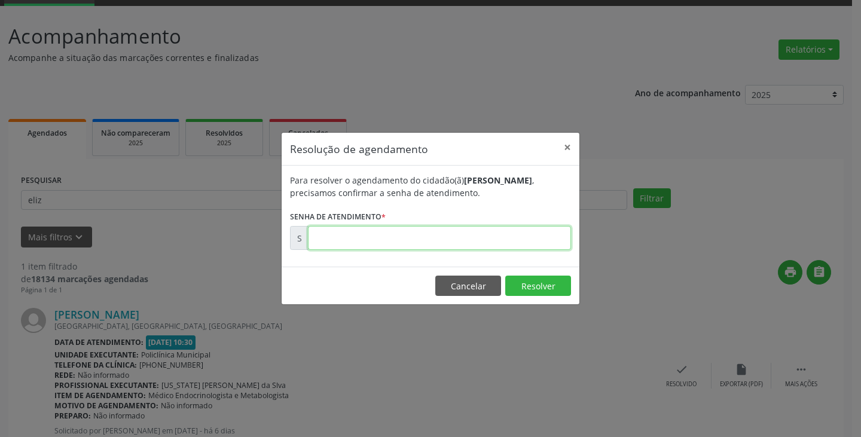
click at [530, 243] on input "text" at bounding box center [439, 238] width 263 height 24
type input "00181510"
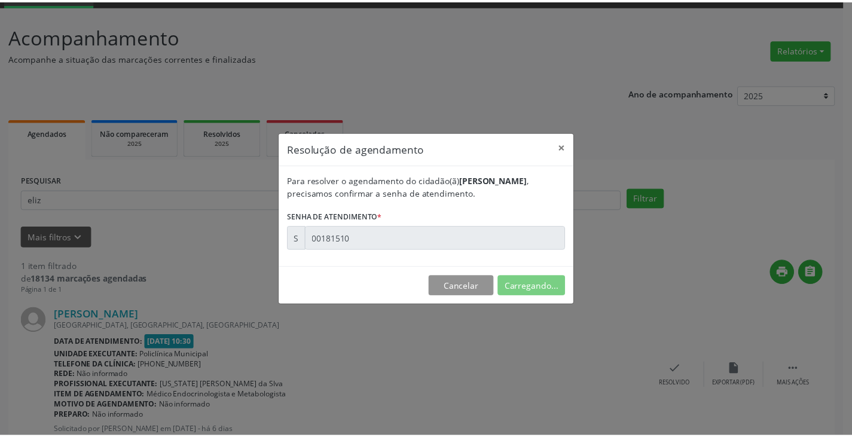
scroll to position [0, 0]
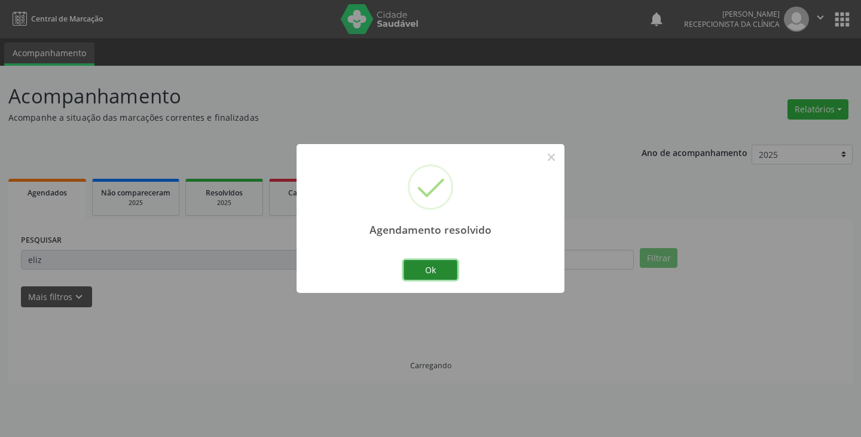
click at [409, 271] on button "Ok" at bounding box center [430, 270] width 54 height 20
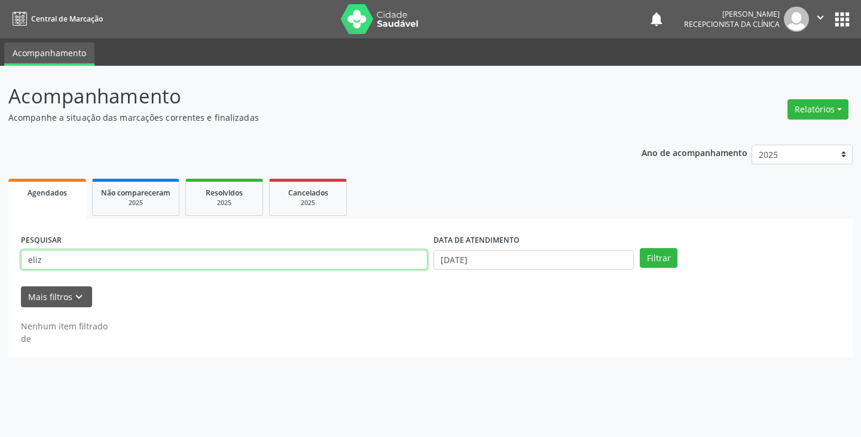
click at [378, 262] on input "eliz" at bounding box center [224, 260] width 406 height 20
type input "e"
type input "maria"
click at [640, 248] on button "Filtrar" at bounding box center [659, 258] width 38 height 20
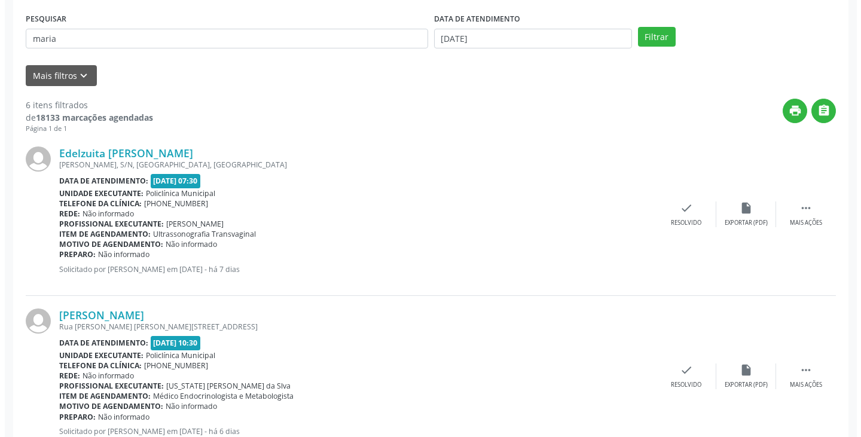
scroll to position [299, 0]
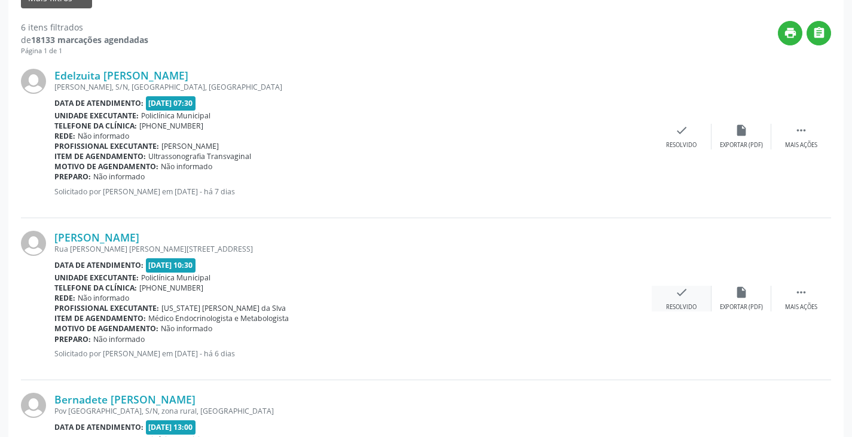
click at [681, 298] on icon "check" at bounding box center [681, 292] width 13 height 13
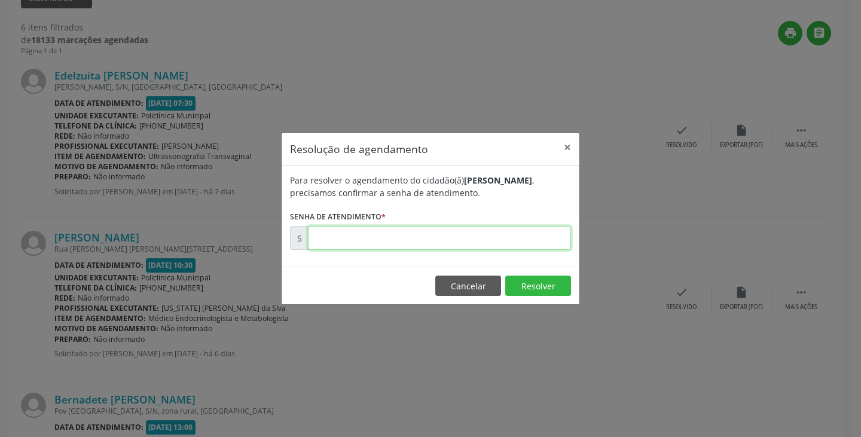
click at [506, 243] on input "text" at bounding box center [439, 238] width 263 height 24
type input "00181509"
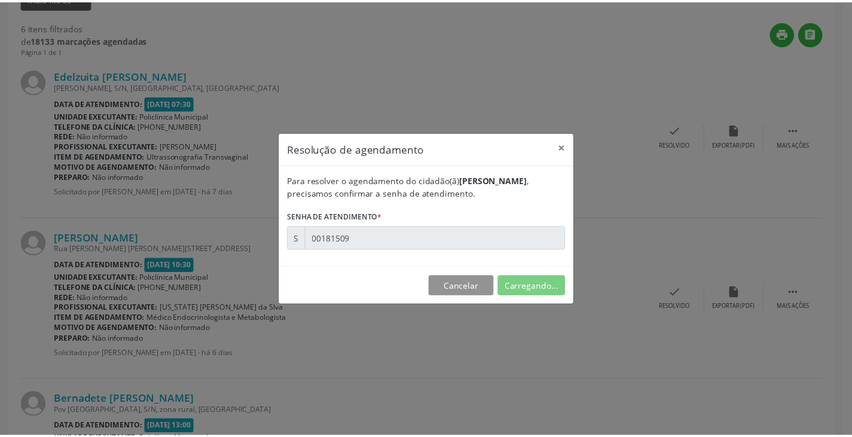
scroll to position [0, 0]
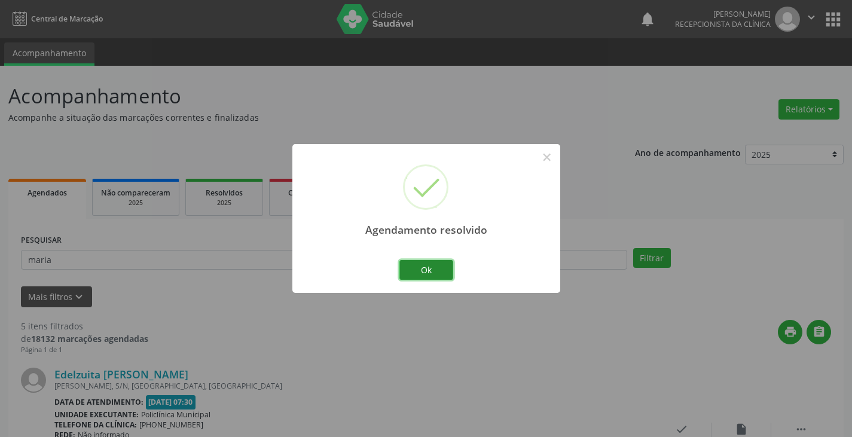
click at [409, 266] on button "Ok" at bounding box center [426, 270] width 54 height 20
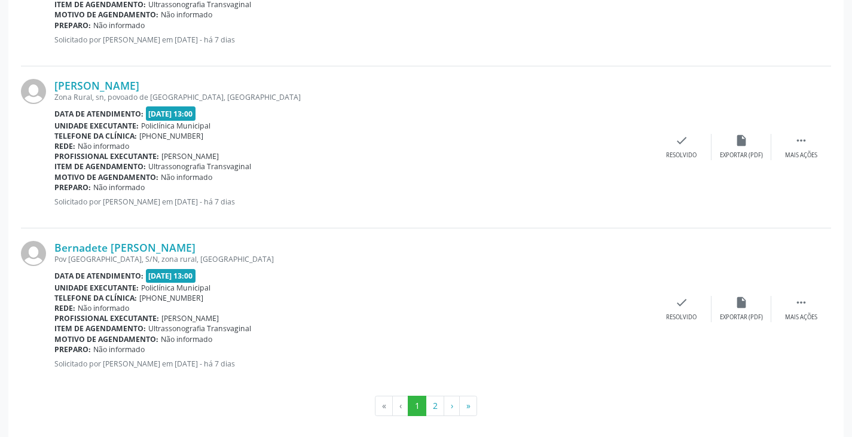
scroll to position [2403, 0]
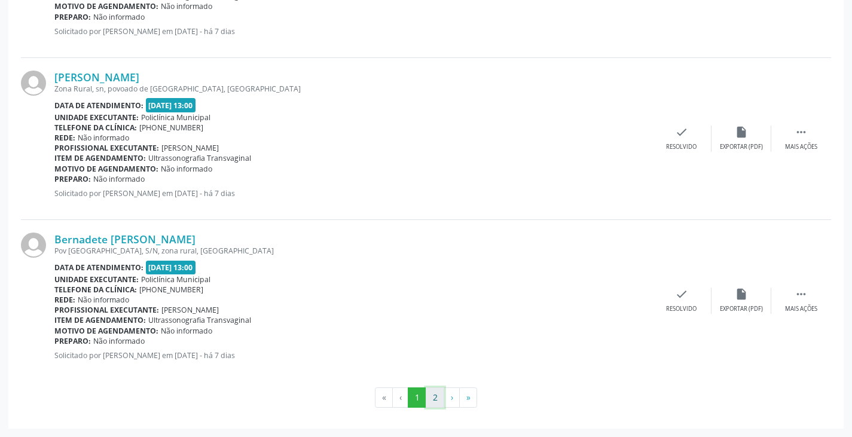
click at [430, 399] on button "2" at bounding box center [435, 397] width 19 height 20
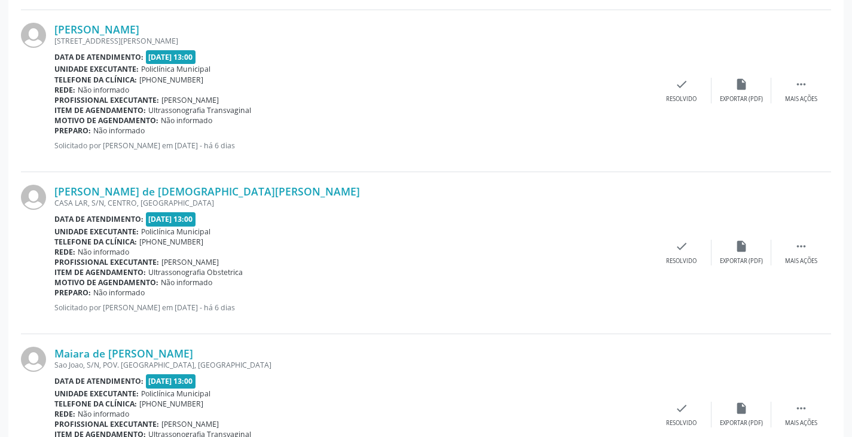
scroll to position [2241, 0]
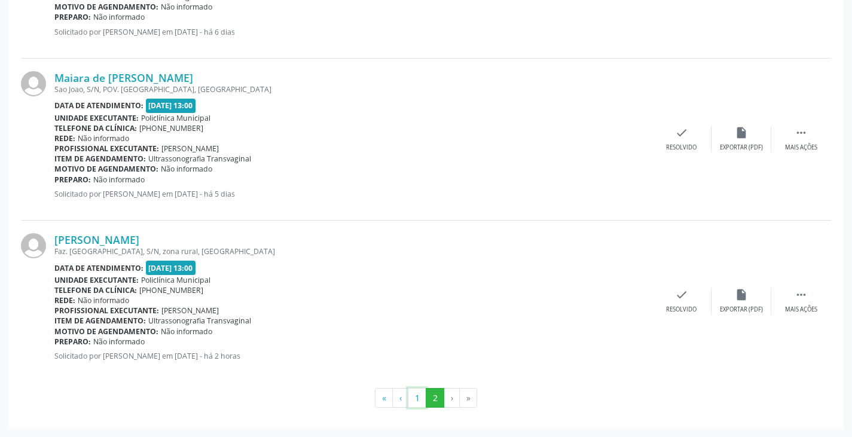
click at [409, 396] on button "1" at bounding box center [417, 398] width 19 height 20
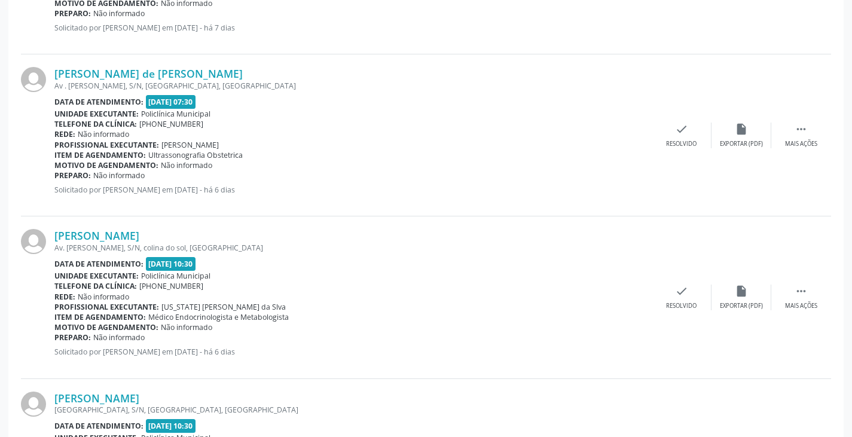
scroll to position [1554, 0]
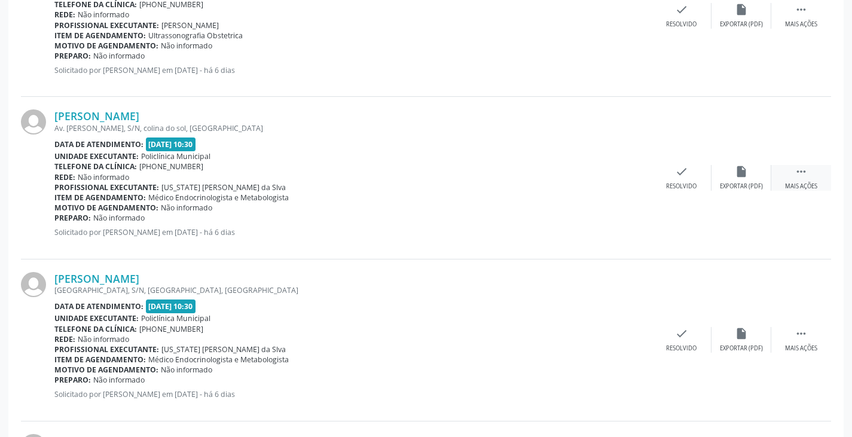
click at [809, 168] on div " Mais ações" at bounding box center [801, 178] width 60 height 26
click at [617, 179] on div "print Imprimir" at bounding box center [622, 178] width 60 height 26
drag, startPoint x: 792, startPoint y: 340, endPoint x: 782, endPoint y: 340, distance: 10.2
click at [790, 340] on div " Mais ações" at bounding box center [801, 340] width 60 height 26
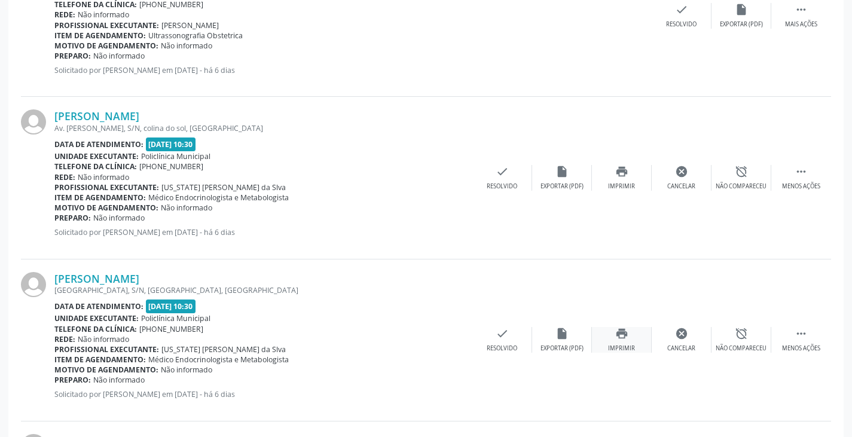
click at [621, 336] on icon "print" at bounding box center [621, 333] width 13 height 13
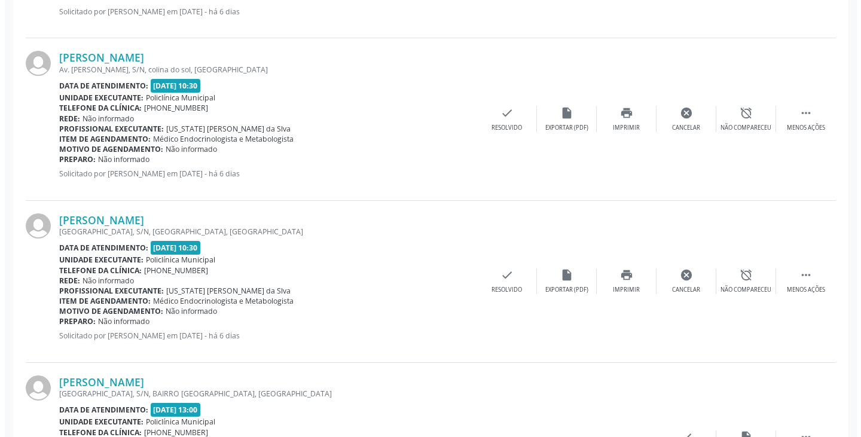
scroll to position [1614, 0]
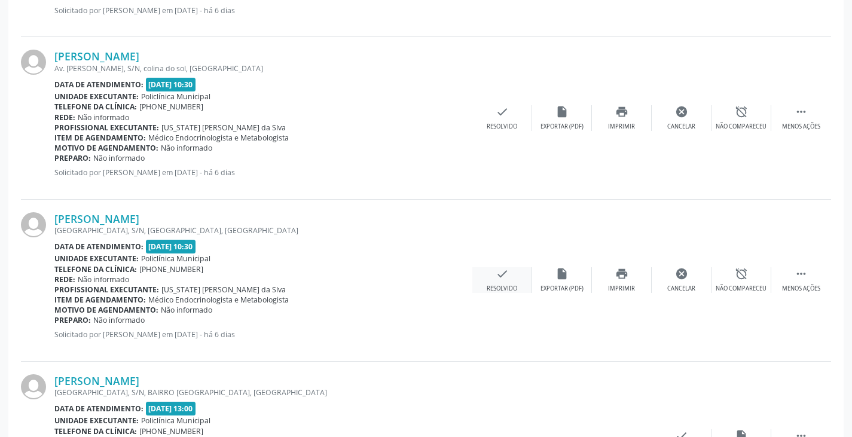
click at [497, 277] on icon "check" at bounding box center [502, 273] width 13 height 13
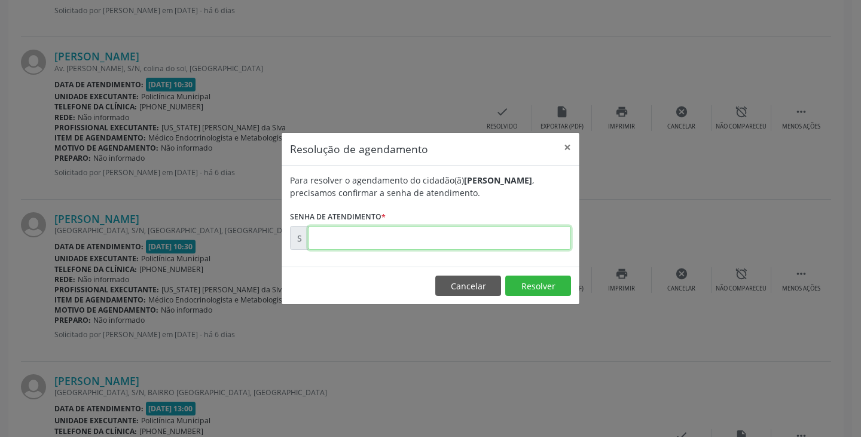
click at [409, 238] on input "text" at bounding box center [439, 238] width 263 height 24
type input "00181487"
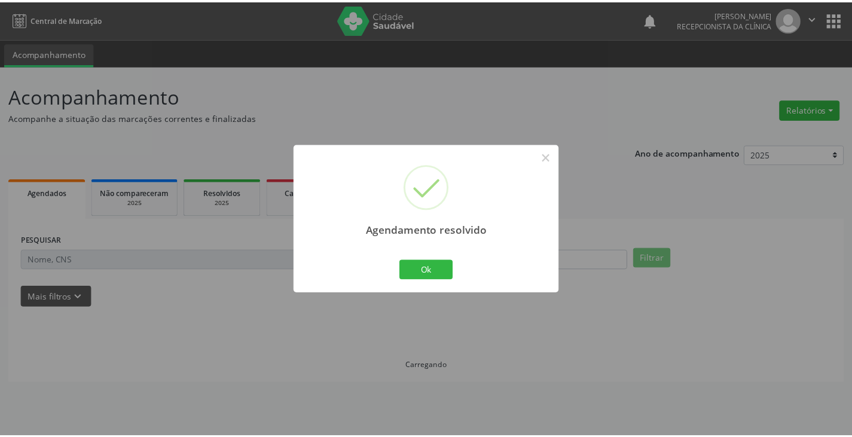
scroll to position [0, 0]
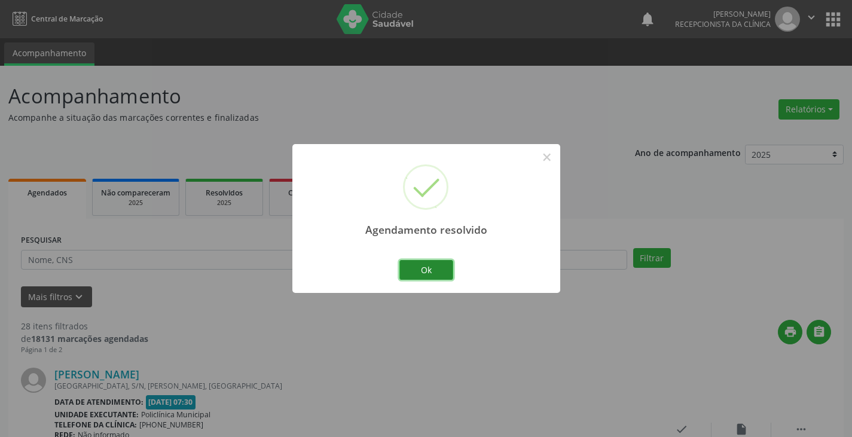
click at [418, 276] on button "Ok" at bounding box center [426, 270] width 54 height 20
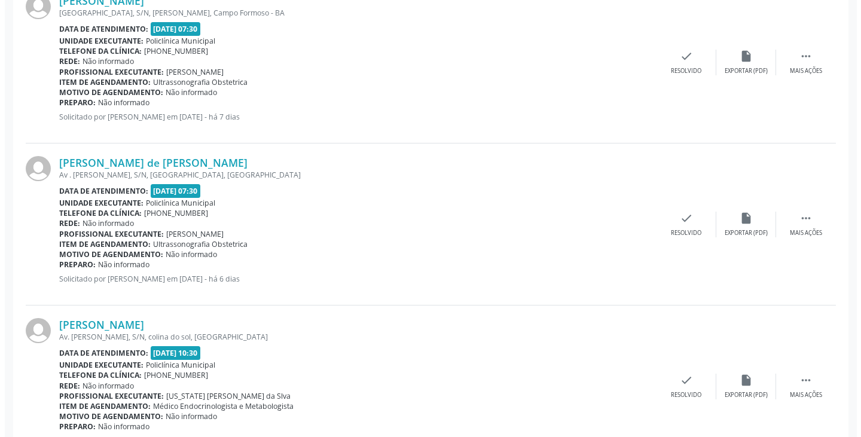
scroll to position [1375, 0]
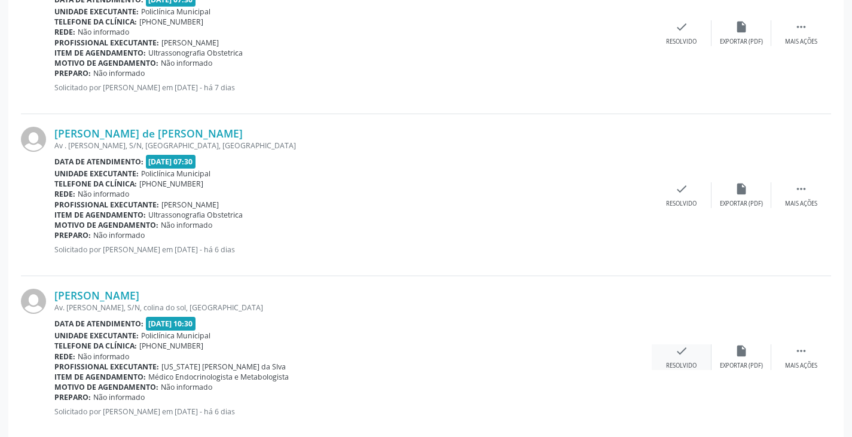
click at [687, 349] on icon "check" at bounding box center [681, 350] width 13 height 13
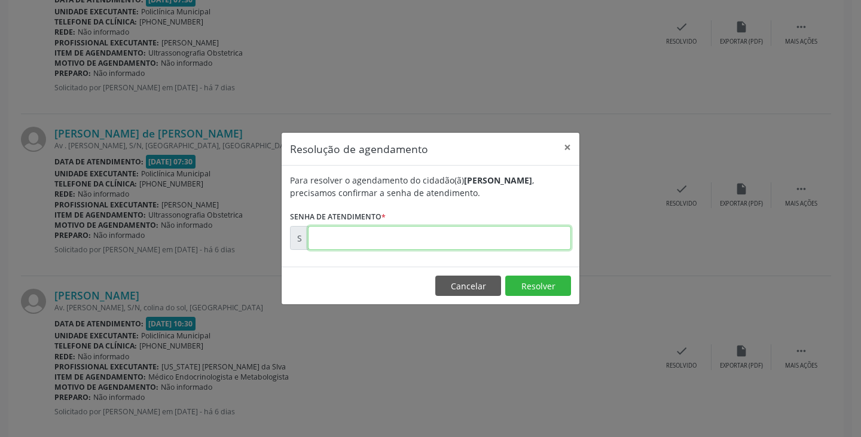
click at [451, 240] on input "text" at bounding box center [439, 238] width 263 height 24
type input "00181484"
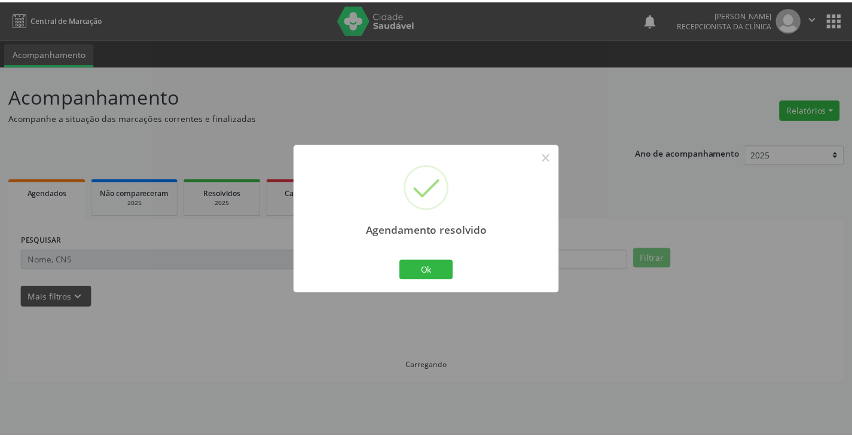
scroll to position [0, 0]
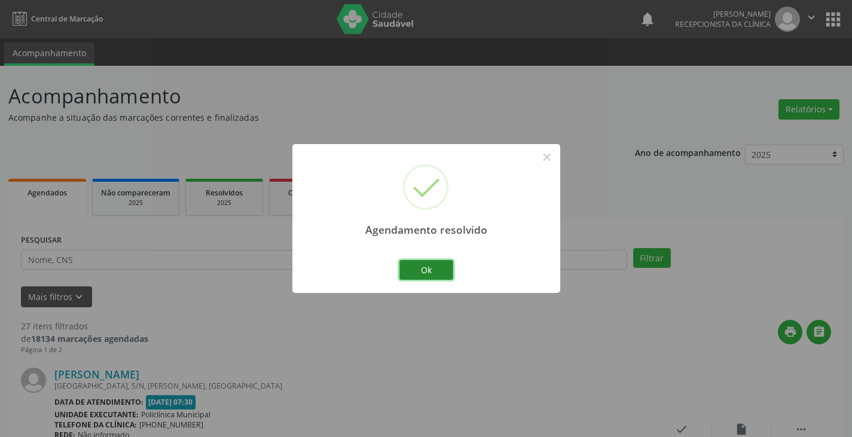
click at [440, 274] on button "Ok" at bounding box center [426, 270] width 54 height 20
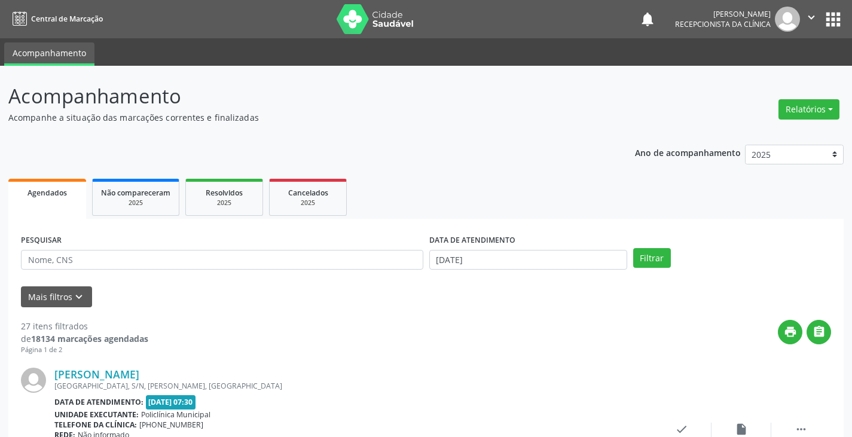
click at [317, 271] on div "PESQUISAR" at bounding box center [222, 254] width 408 height 47
click at [332, 262] on input "text" at bounding box center [222, 260] width 402 height 20
click at [633, 248] on button "Filtrar" at bounding box center [652, 258] width 38 height 20
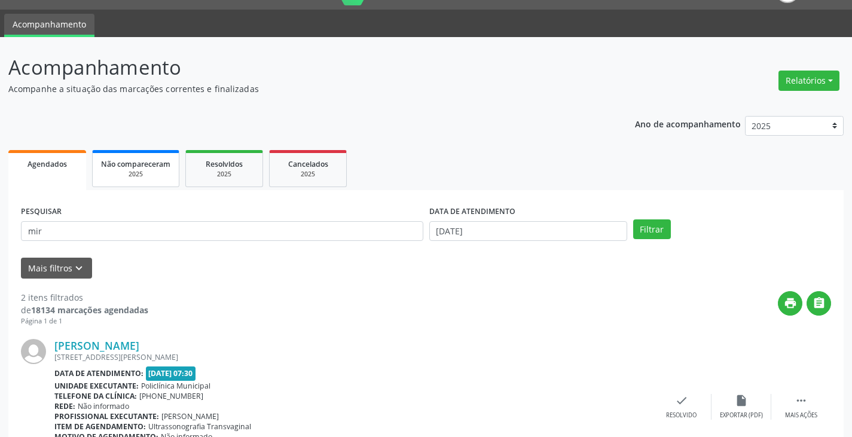
scroll to position [23, 0]
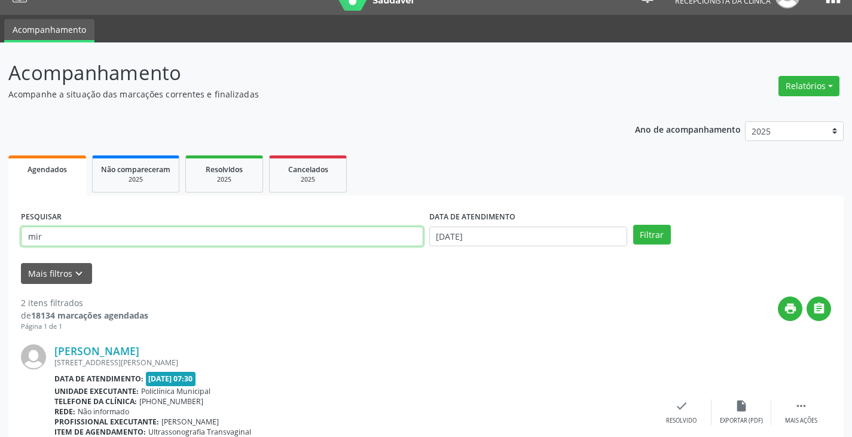
click at [309, 237] on input "mir" at bounding box center [222, 237] width 402 height 20
type input "m"
click at [633, 225] on button "Filtrar" at bounding box center [652, 235] width 38 height 20
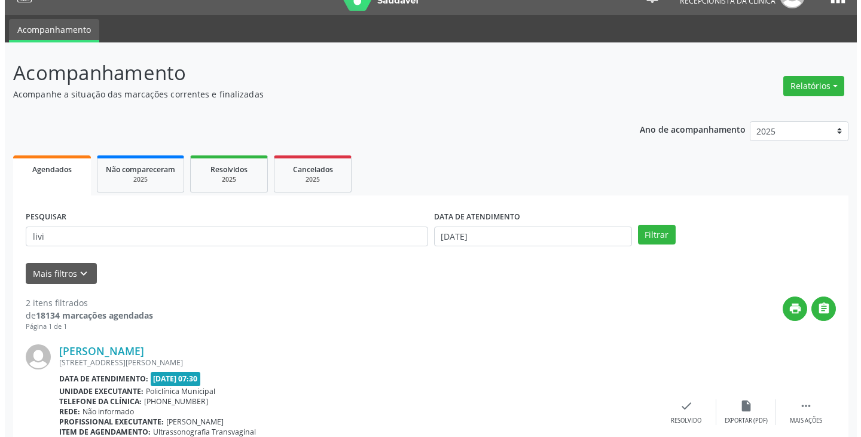
scroll to position [0, 0]
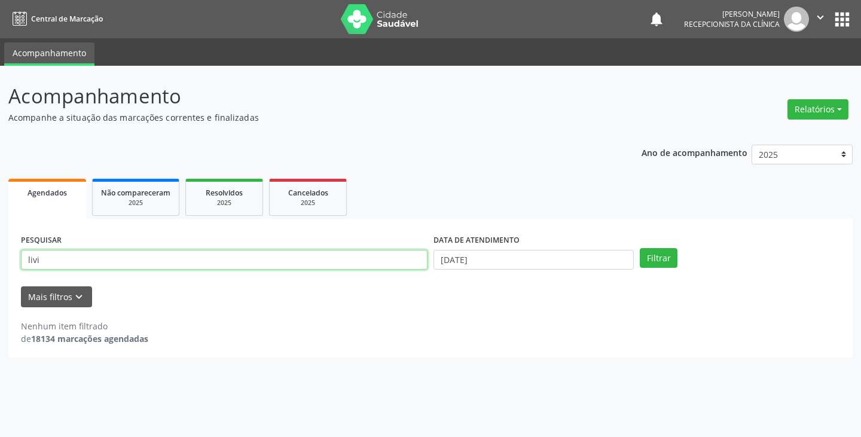
click at [347, 255] on input "livi" at bounding box center [224, 260] width 406 height 20
type input "l"
